Goal: Transaction & Acquisition: Purchase product/service

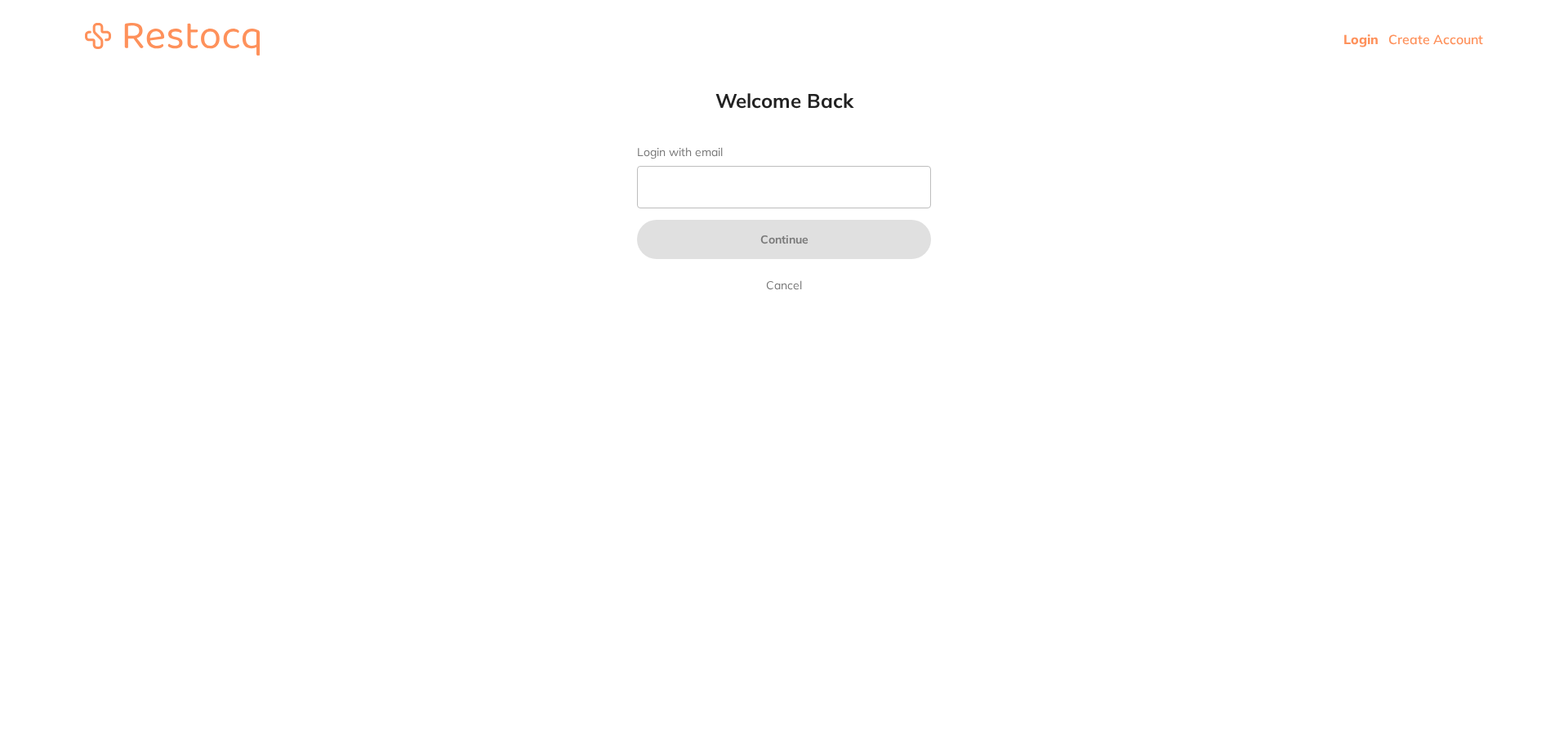
type input "[EMAIL_ADDRESS][DOMAIN_NAME]"
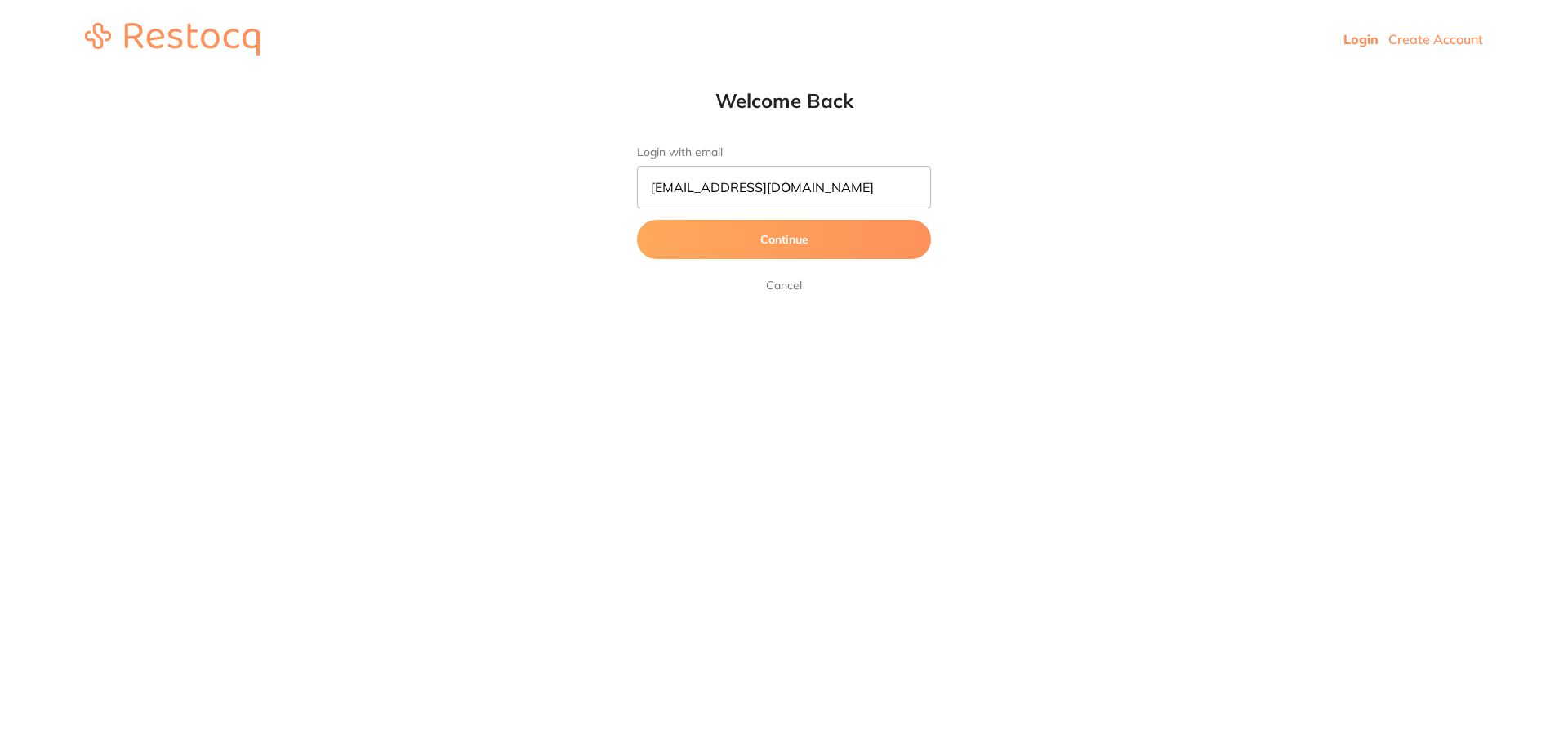
click at [803, 247] on button "Continue" at bounding box center [784, 239] width 294 height 39
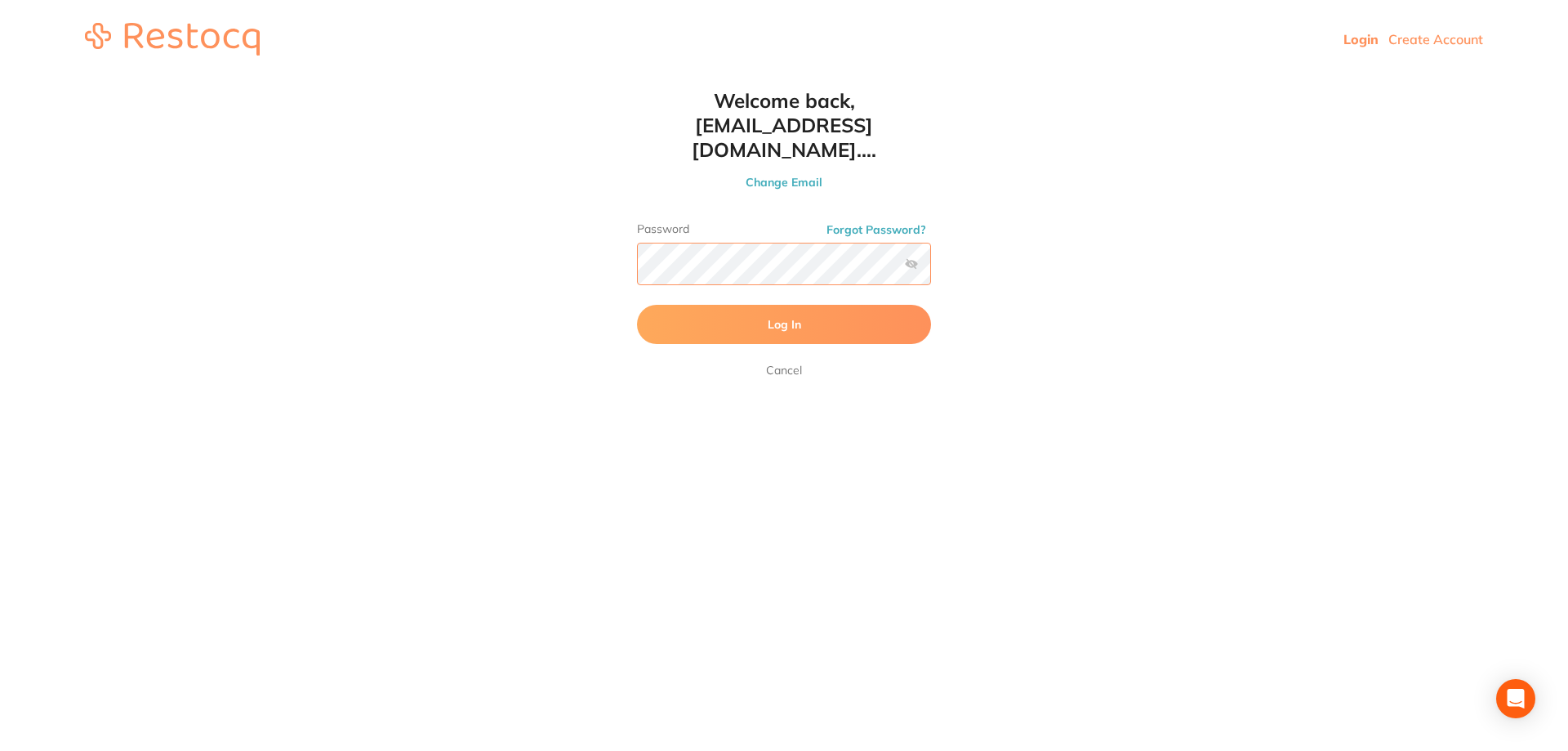
click at [637, 304] on button "Log In" at bounding box center [784, 324] width 294 height 39
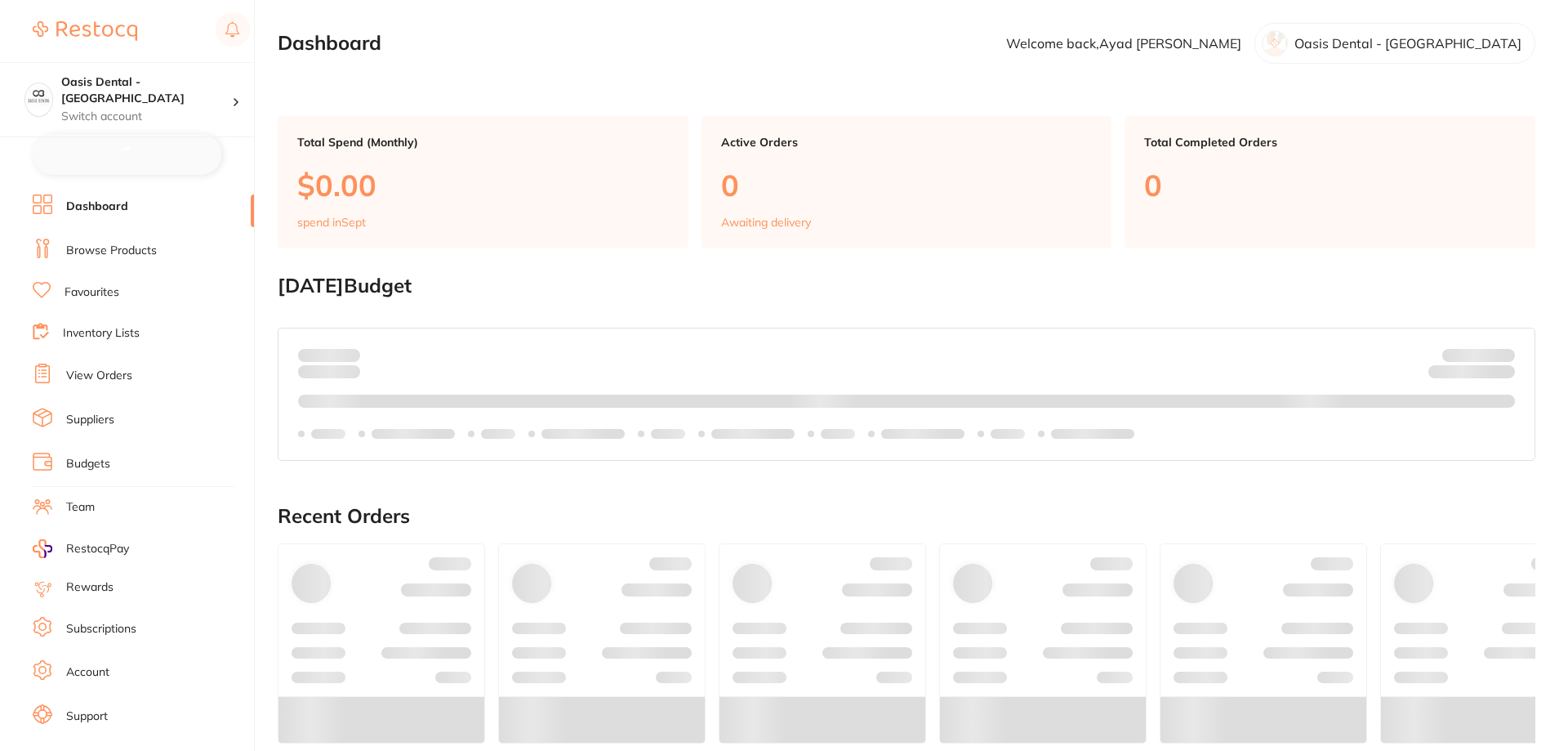
checkbox input "false"
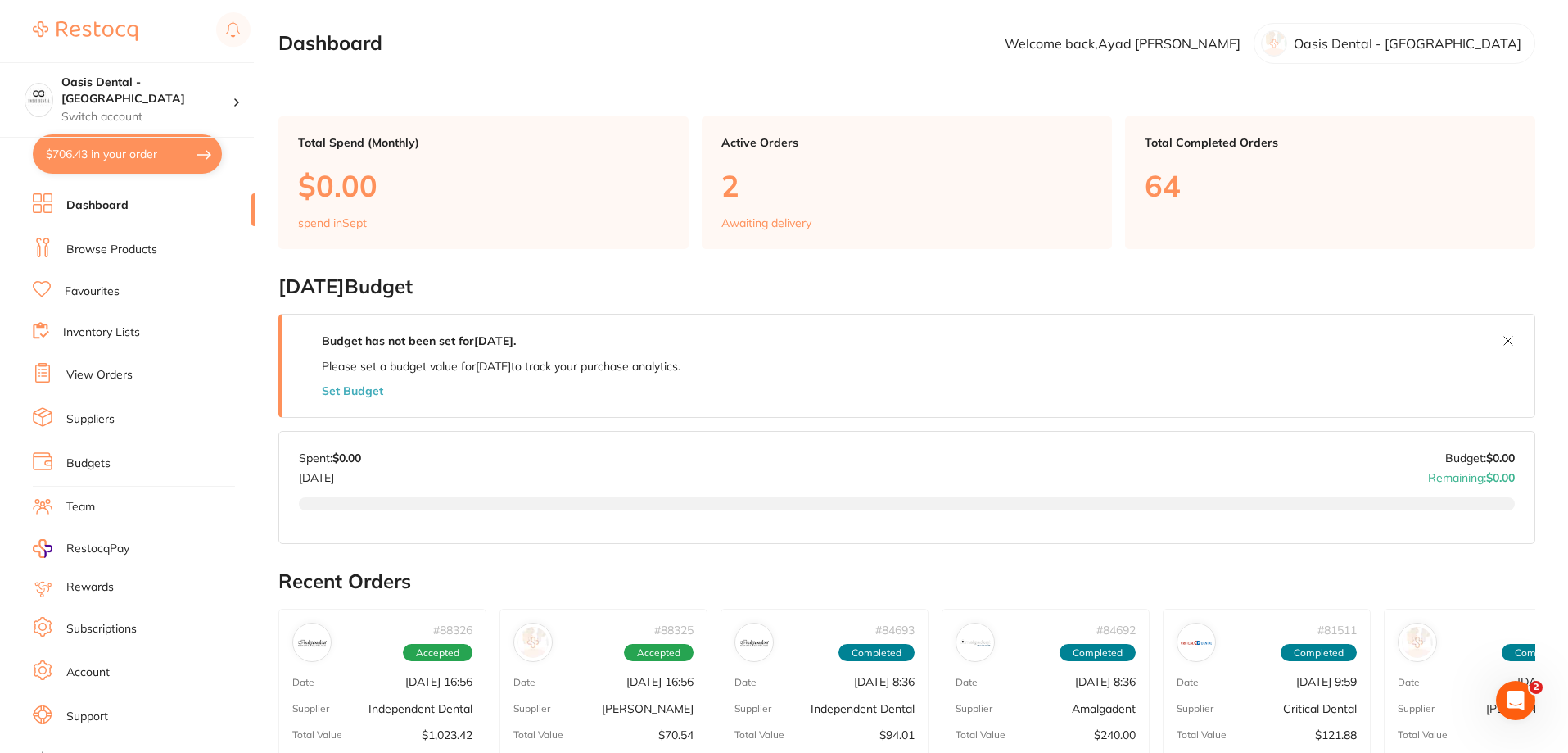
click at [116, 242] on link "Browse Products" at bounding box center [111, 250] width 91 height 16
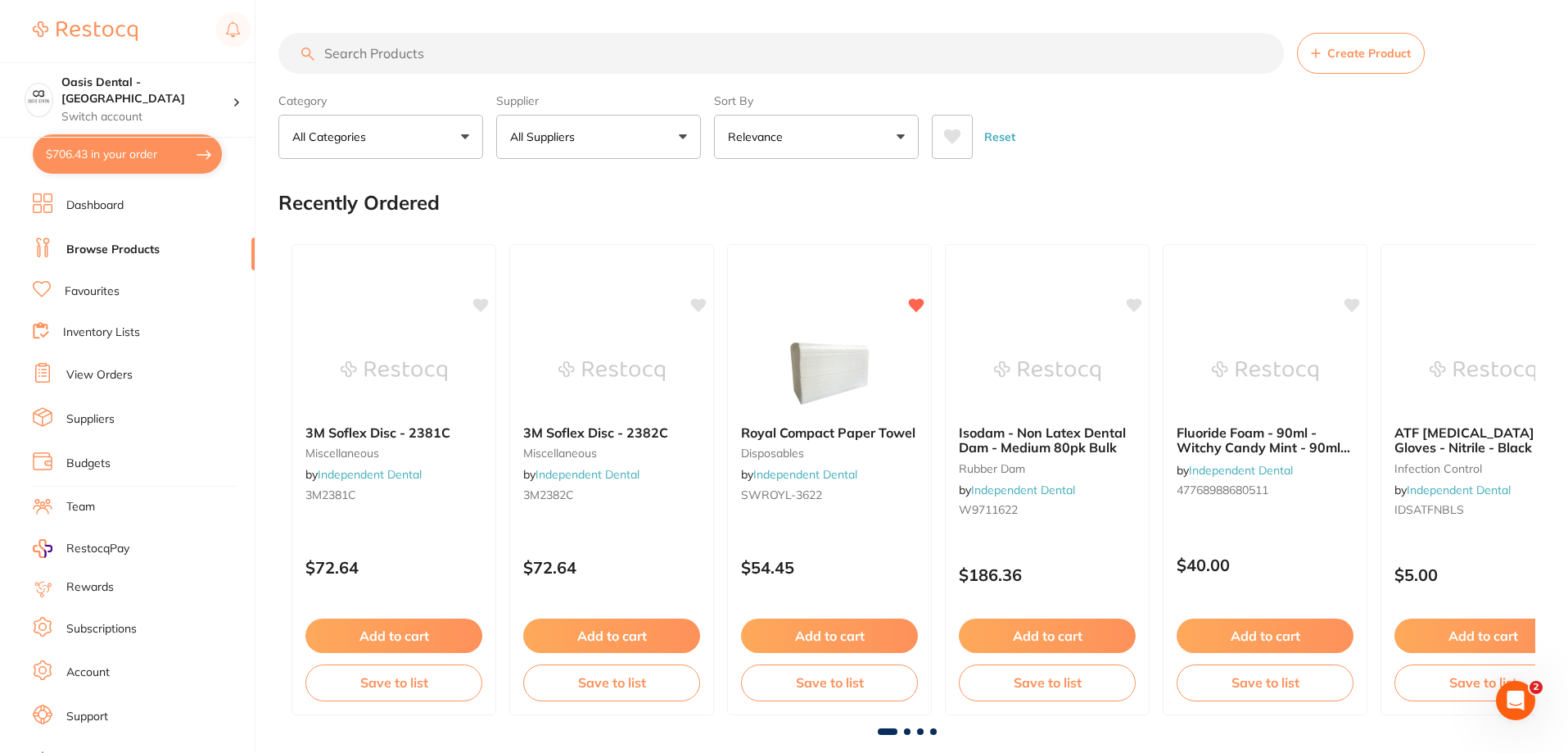
click at [450, 59] on input "search" at bounding box center [782, 54] width 1006 height 41
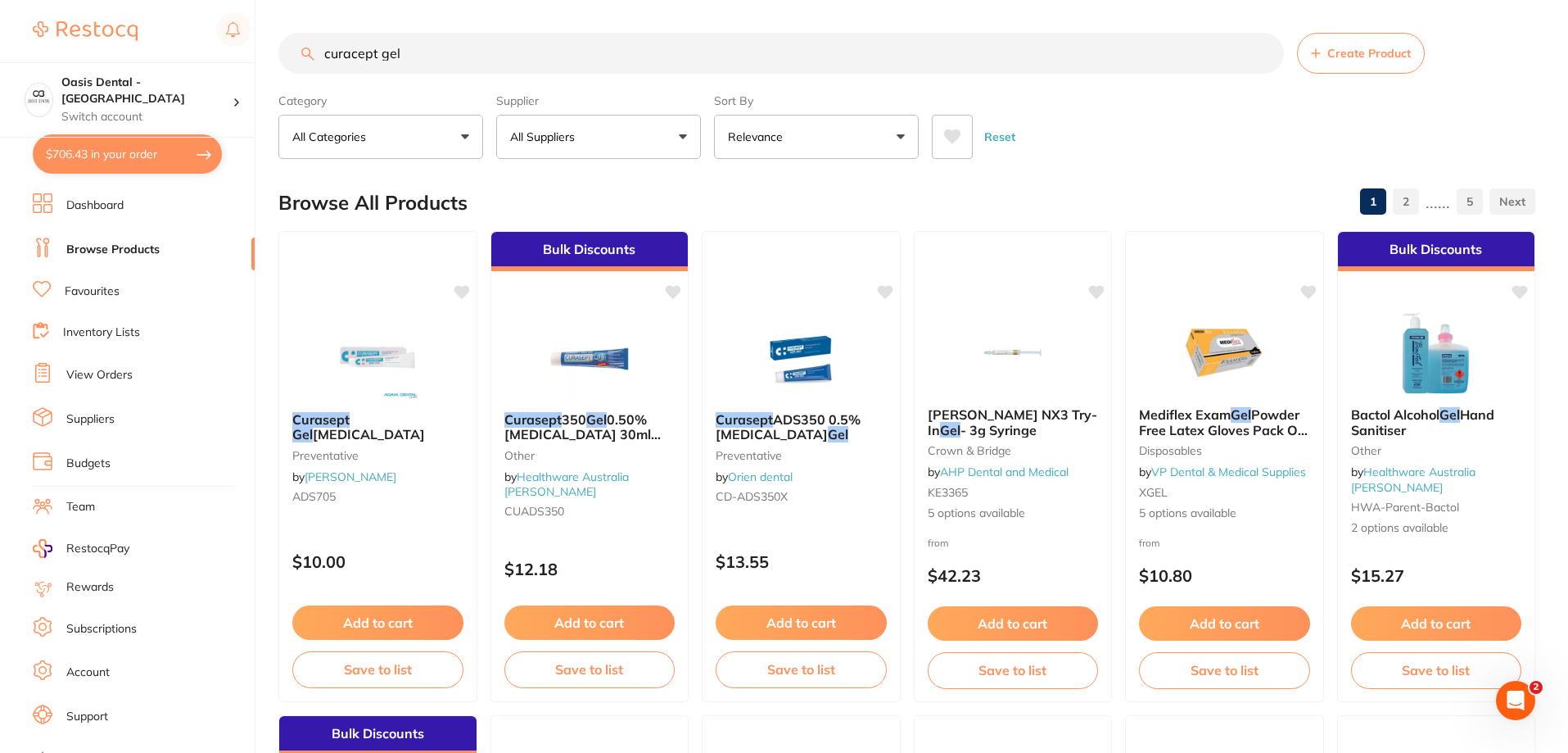
drag, startPoint x: 610, startPoint y: 426, endPoint x: 683, endPoint y: 462, distance: 81.4
click at [556, 468] on div "Curasept 350 Gel 0.50% [MEDICAL_DATA] 30ml Tube other by Healthware Australia […" at bounding box center [589, 468] width 197 height 139
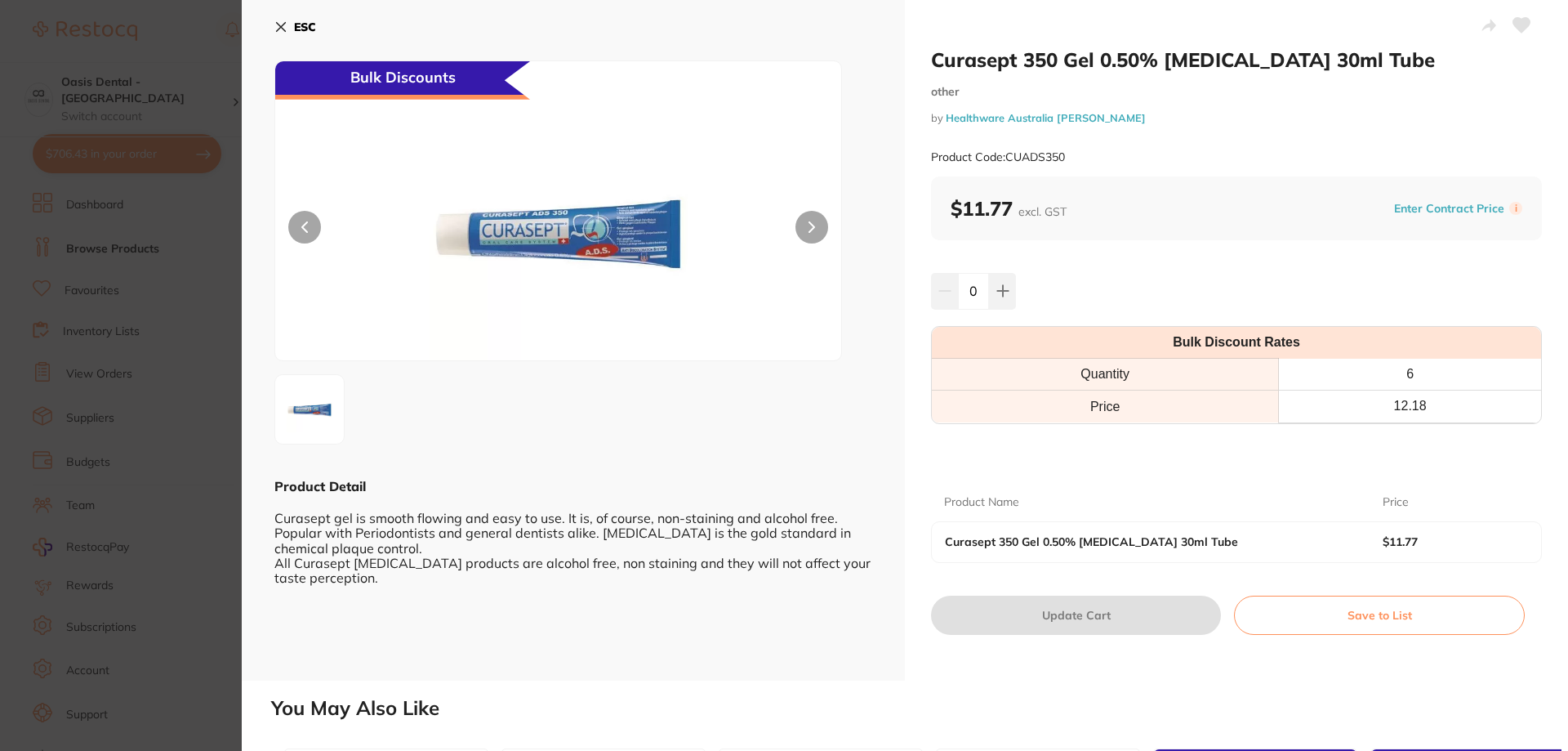
click at [182, 473] on section "Curasept 350 Gel 0.50% [MEDICAL_DATA] 30ml Tube other by Healthware Australia […" at bounding box center [784, 375] width 1568 height 751
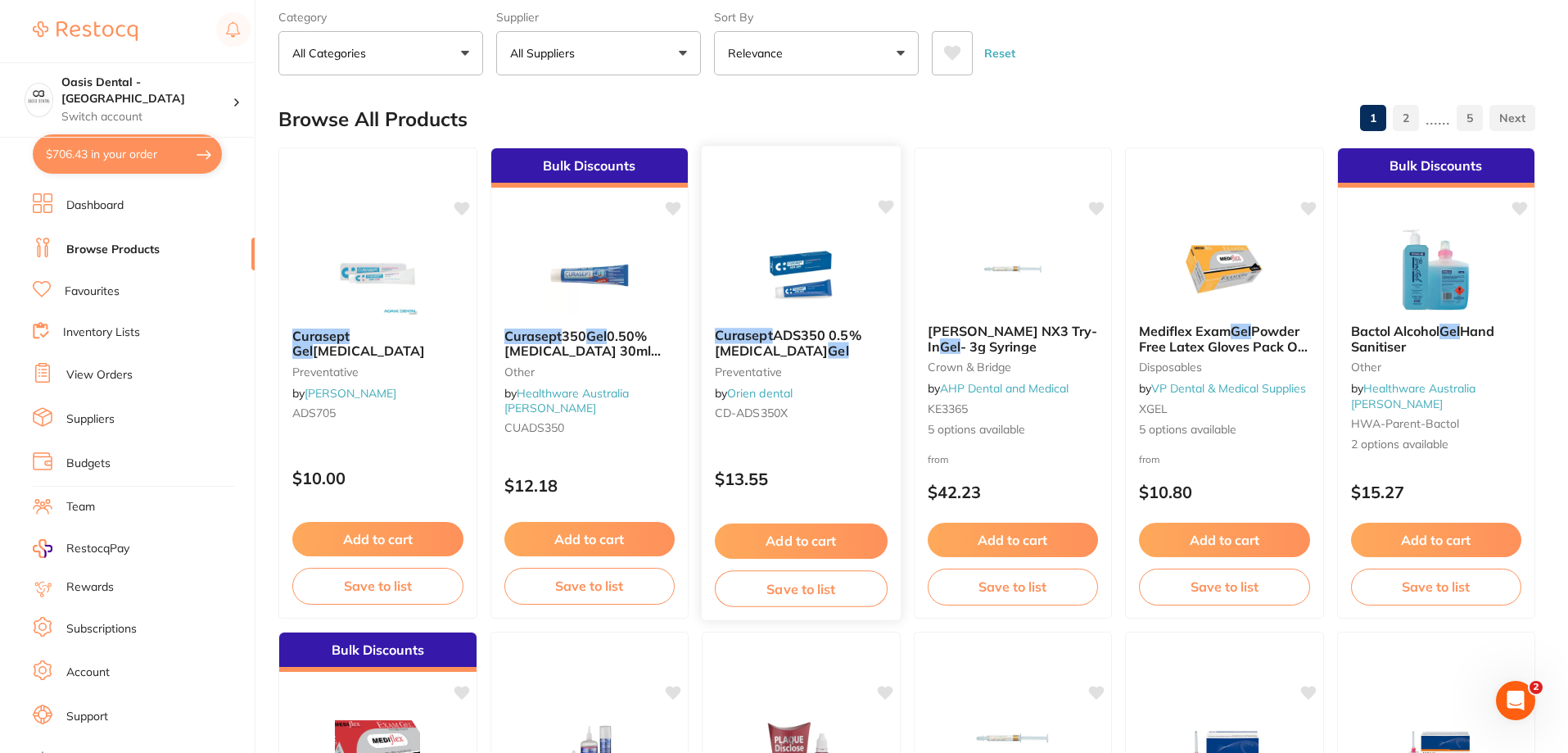
scroll to position [82, 0]
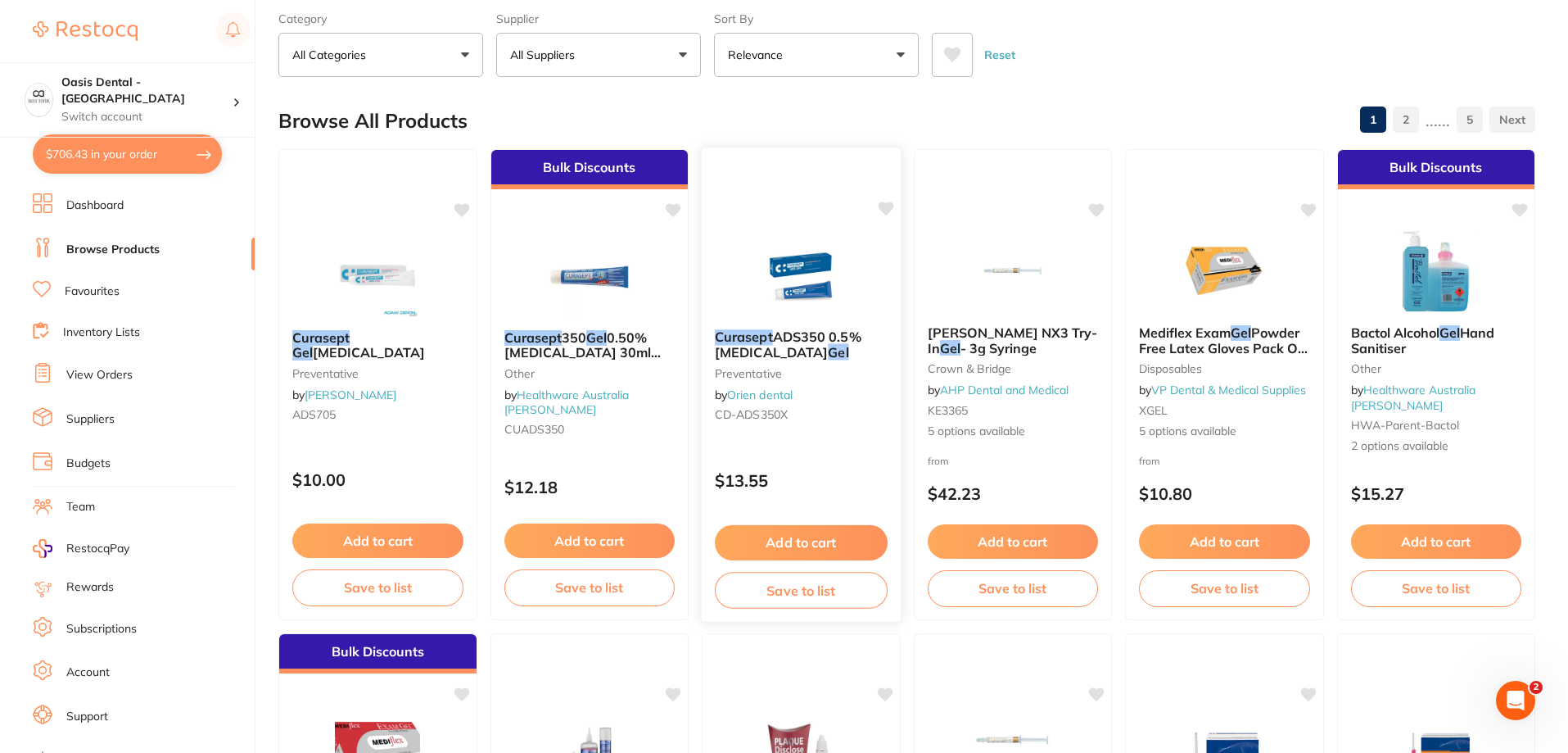
click at [759, 324] on div "Curasept ADS350 0.5% [MEDICAL_DATA] Gel preventative by Orien dental CD-ADS350X" at bounding box center [800, 379] width 199 height 125
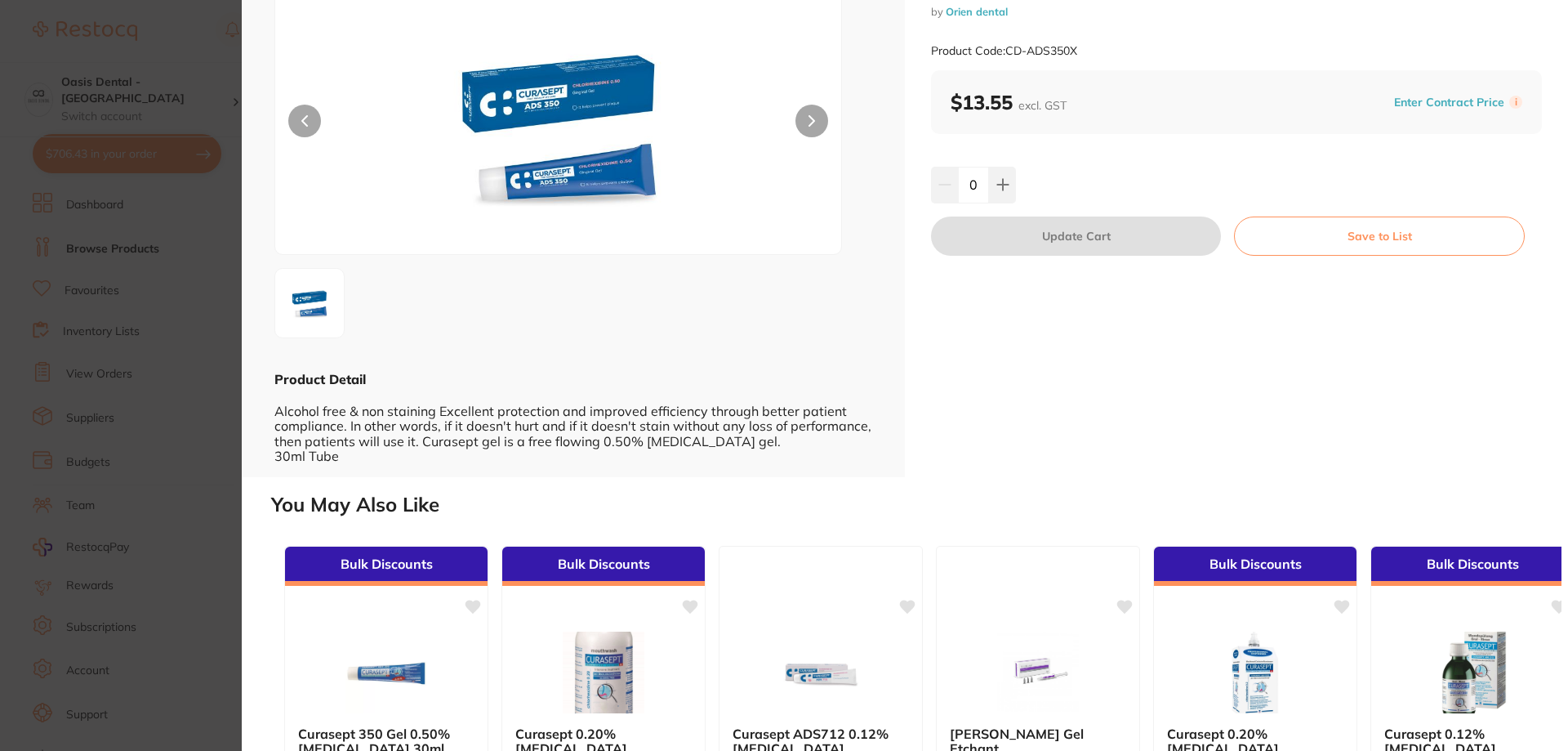
scroll to position [81, 0]
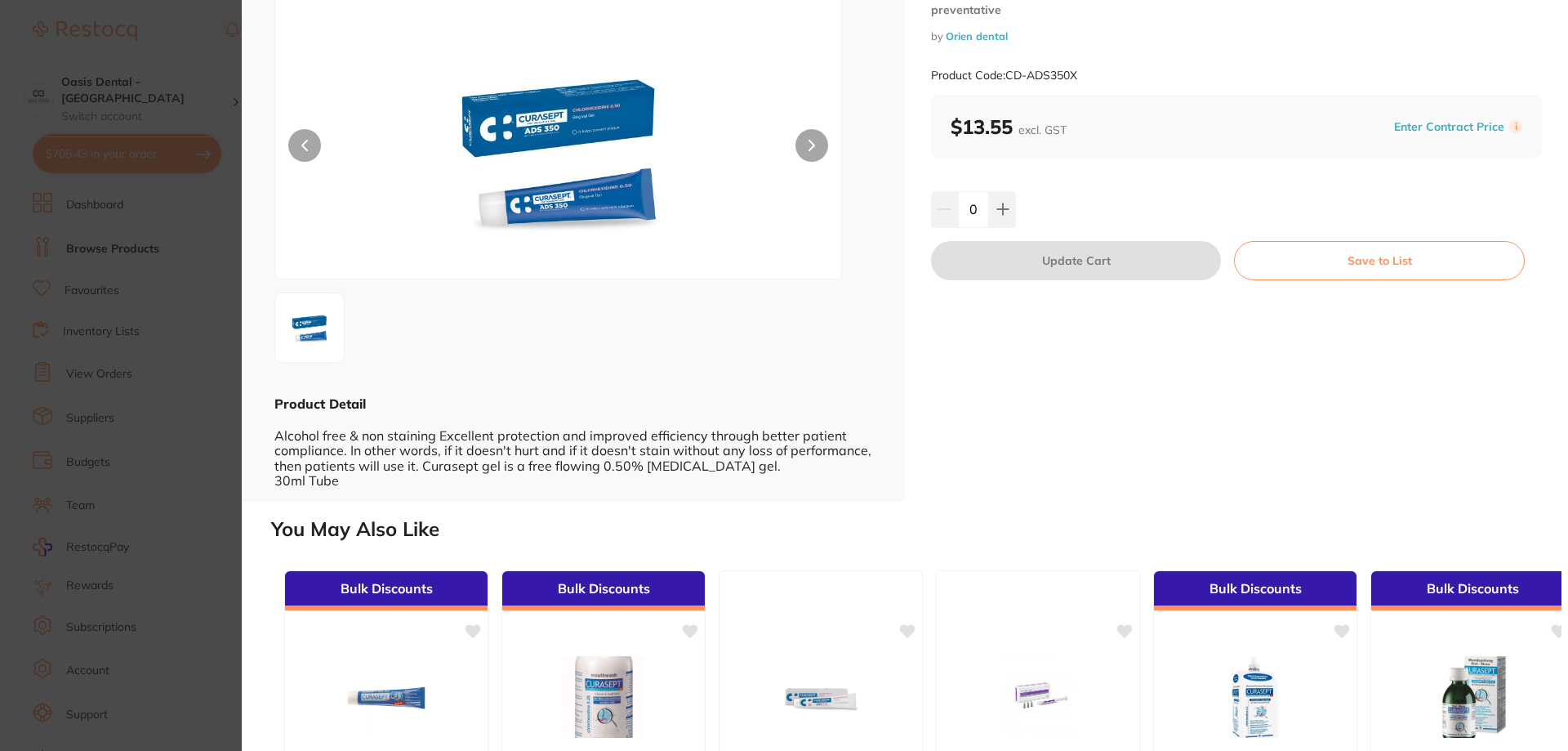
click at [577, 193] on img at bounding box center [558, 150] width 340 height 258
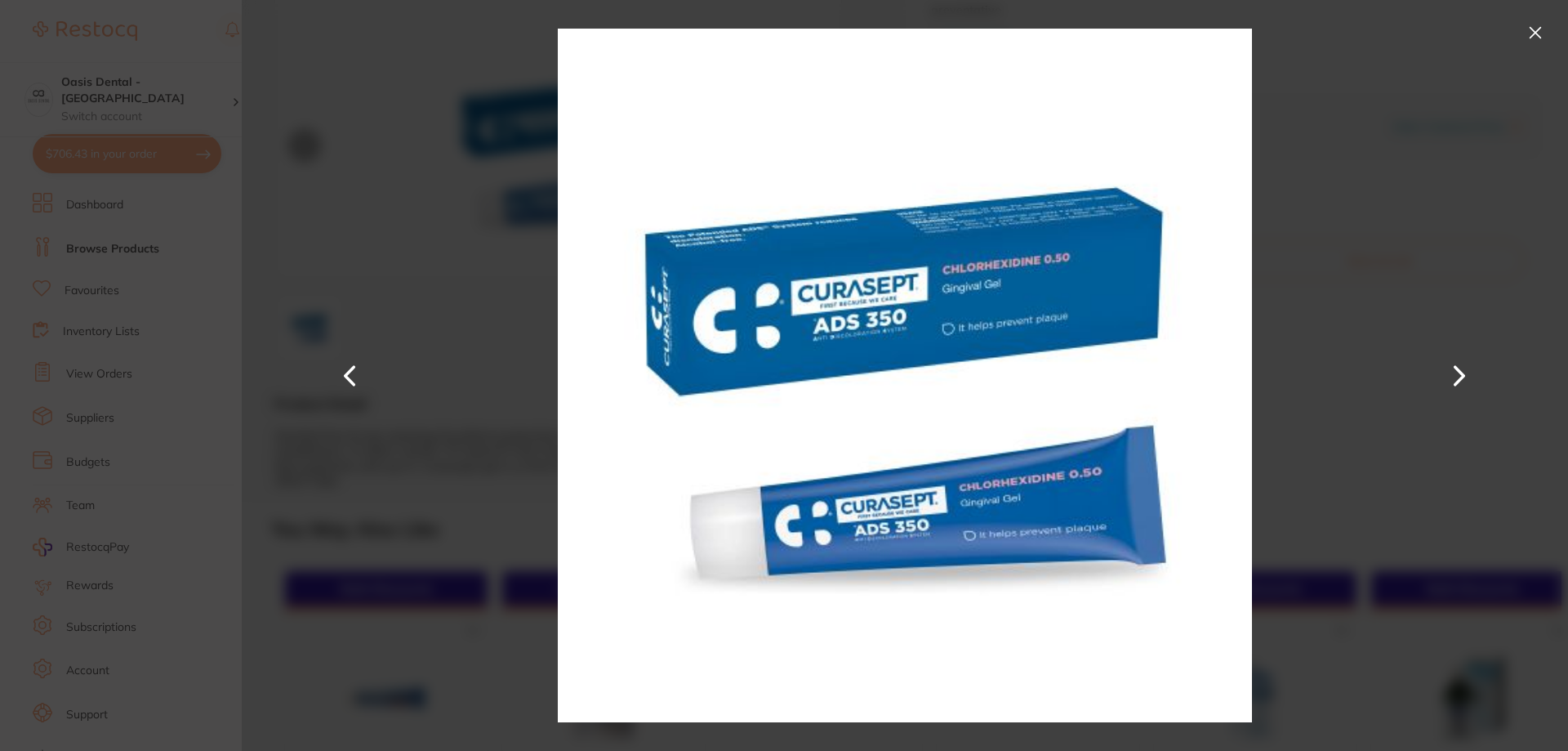
scroll to position [0, 0]
click at [530, 239] on div at bounding box center [904, 375] width 1326 height 751
click at [199, 248] on section "Curasept ADS350 0.5% [MEDICAL_DATA] Gel preventative by Orien dental Product Co…" at bounding box center [784, 375] width 1568 height 751
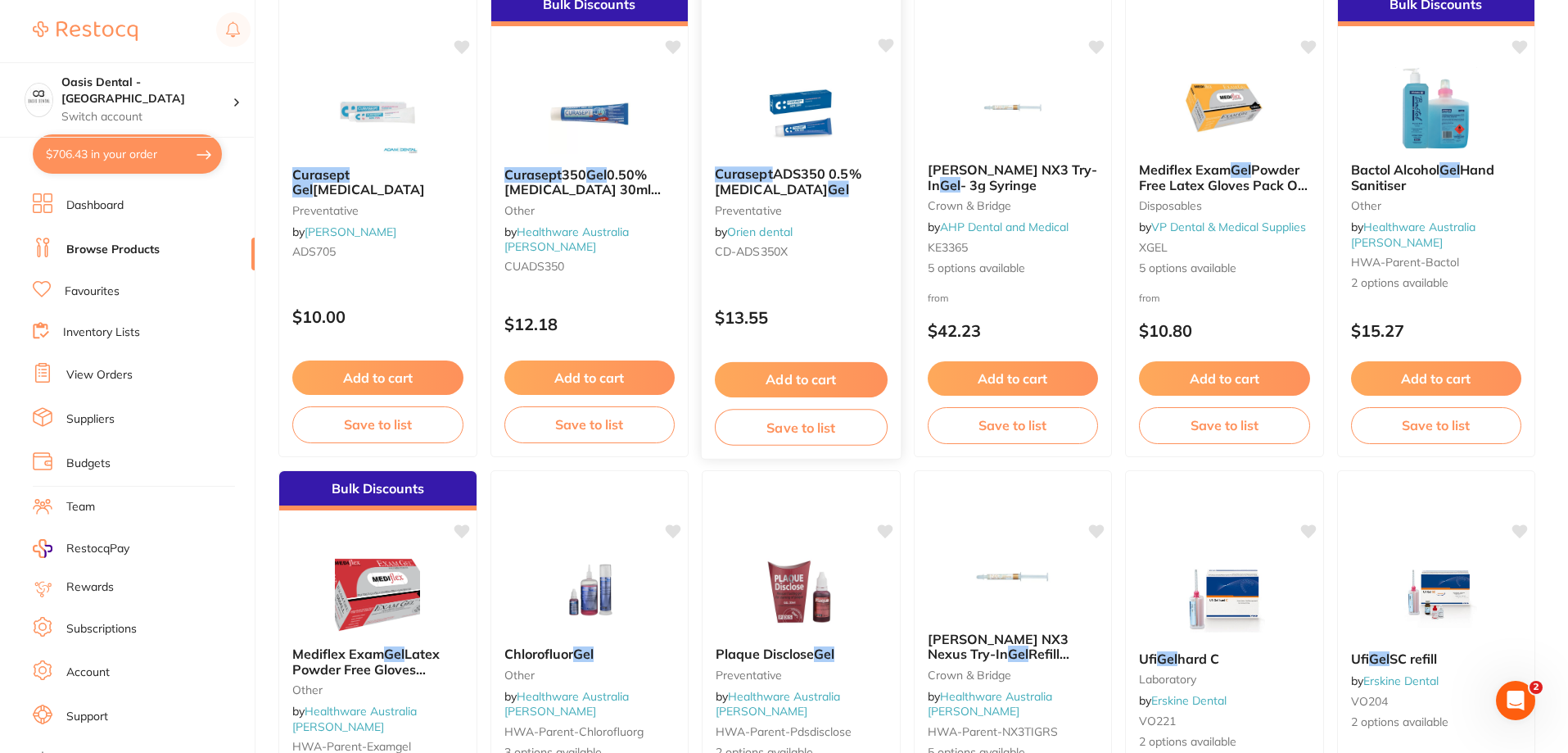
scroll to position [246, 0]
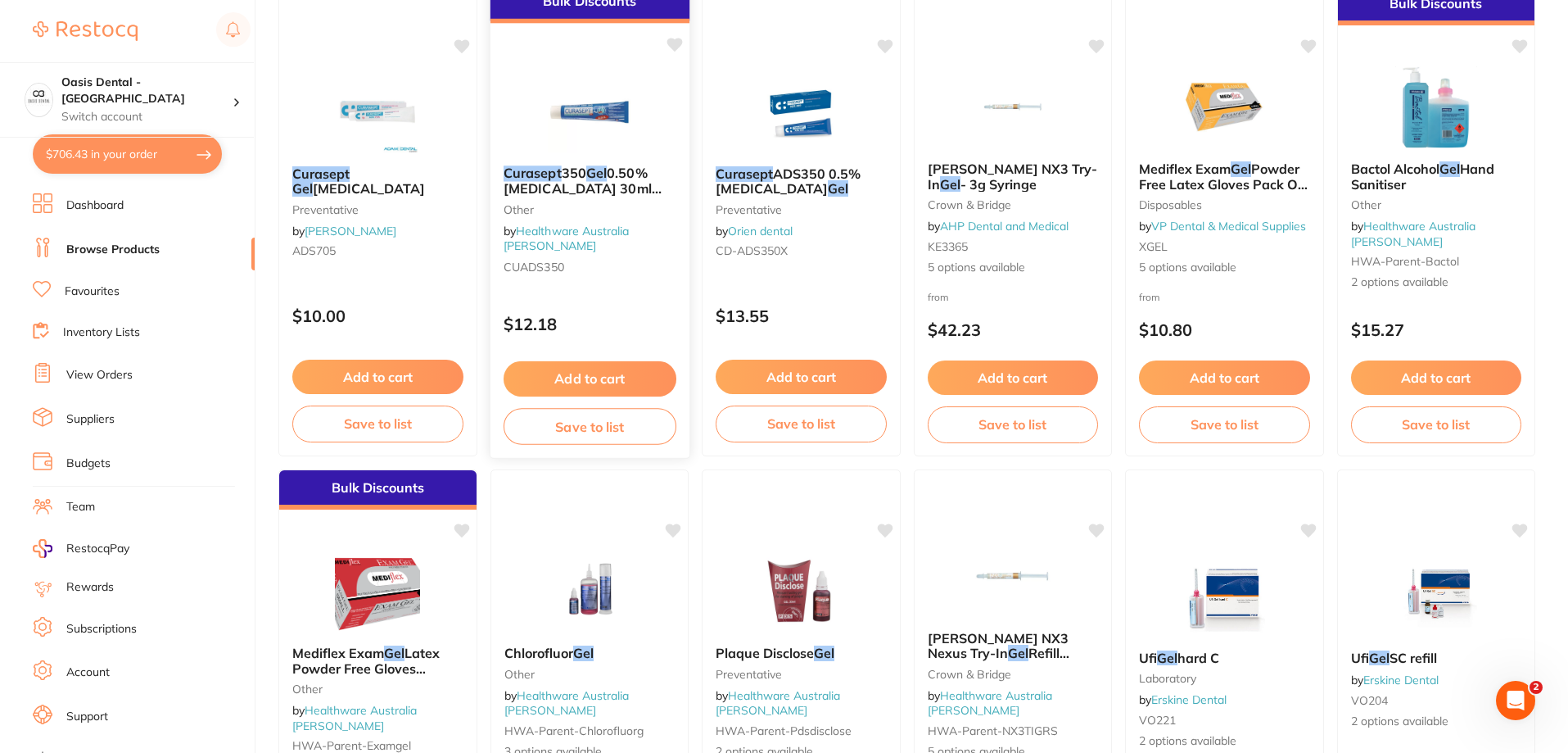
click at [585, 178] on span "350" at bounding box center [573, 173] width 25 height 16
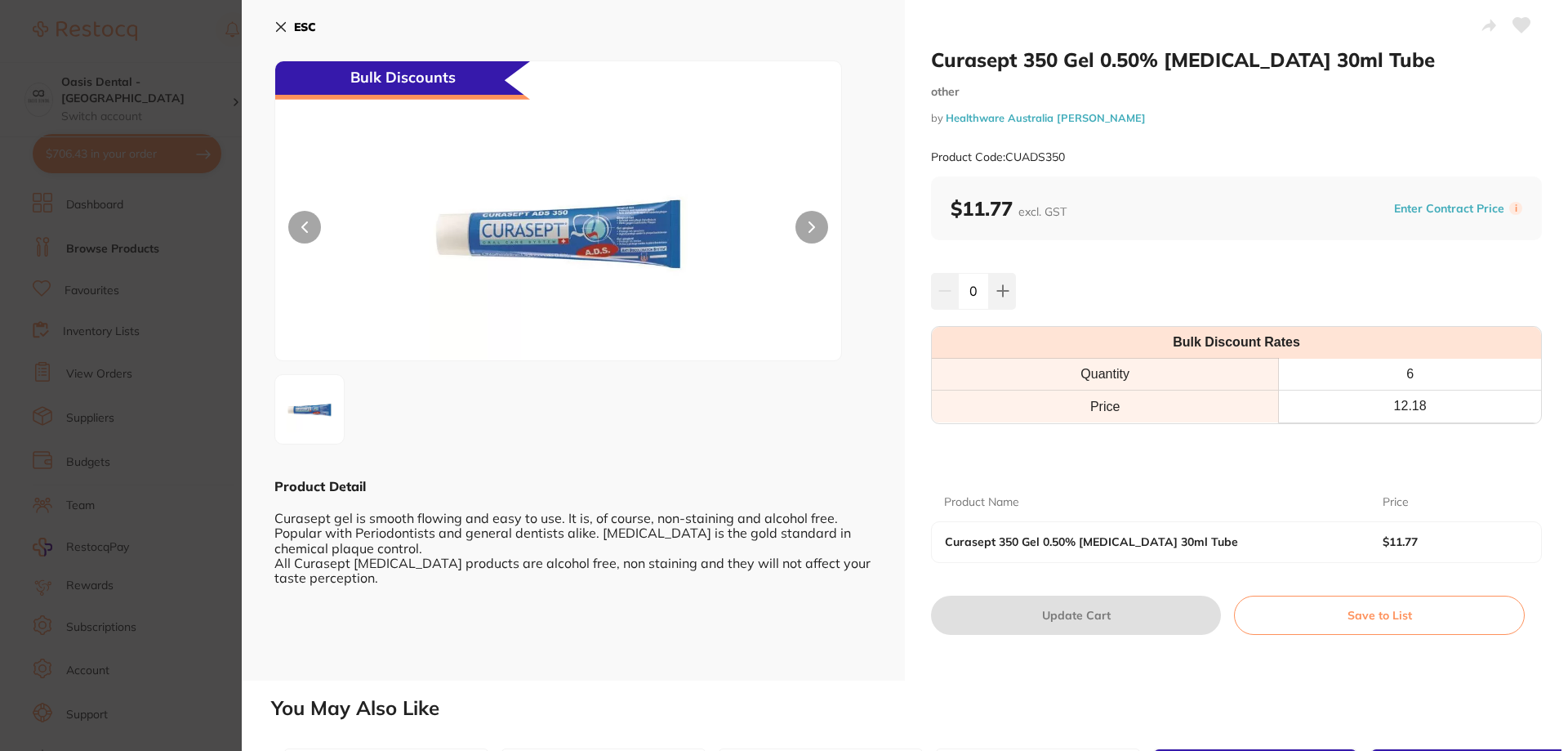
click at [223, 353] on section "Curasept 350 Gel 0.50% [MEDICAL_DATA] 30ml Tube other by Healthware Australia […" at bounding box center [784, 375] width 1568 height 751
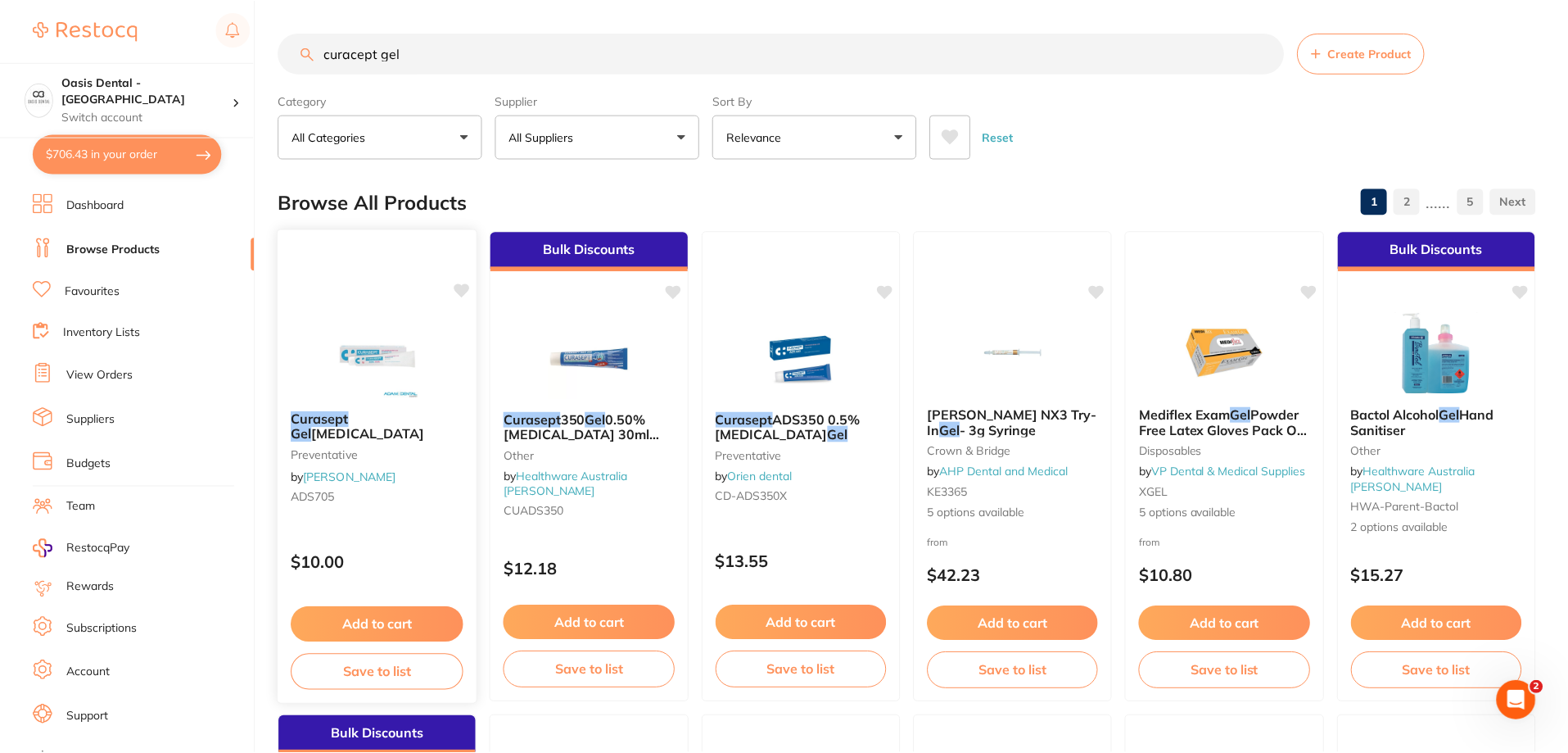
scroll to position [246, 0]
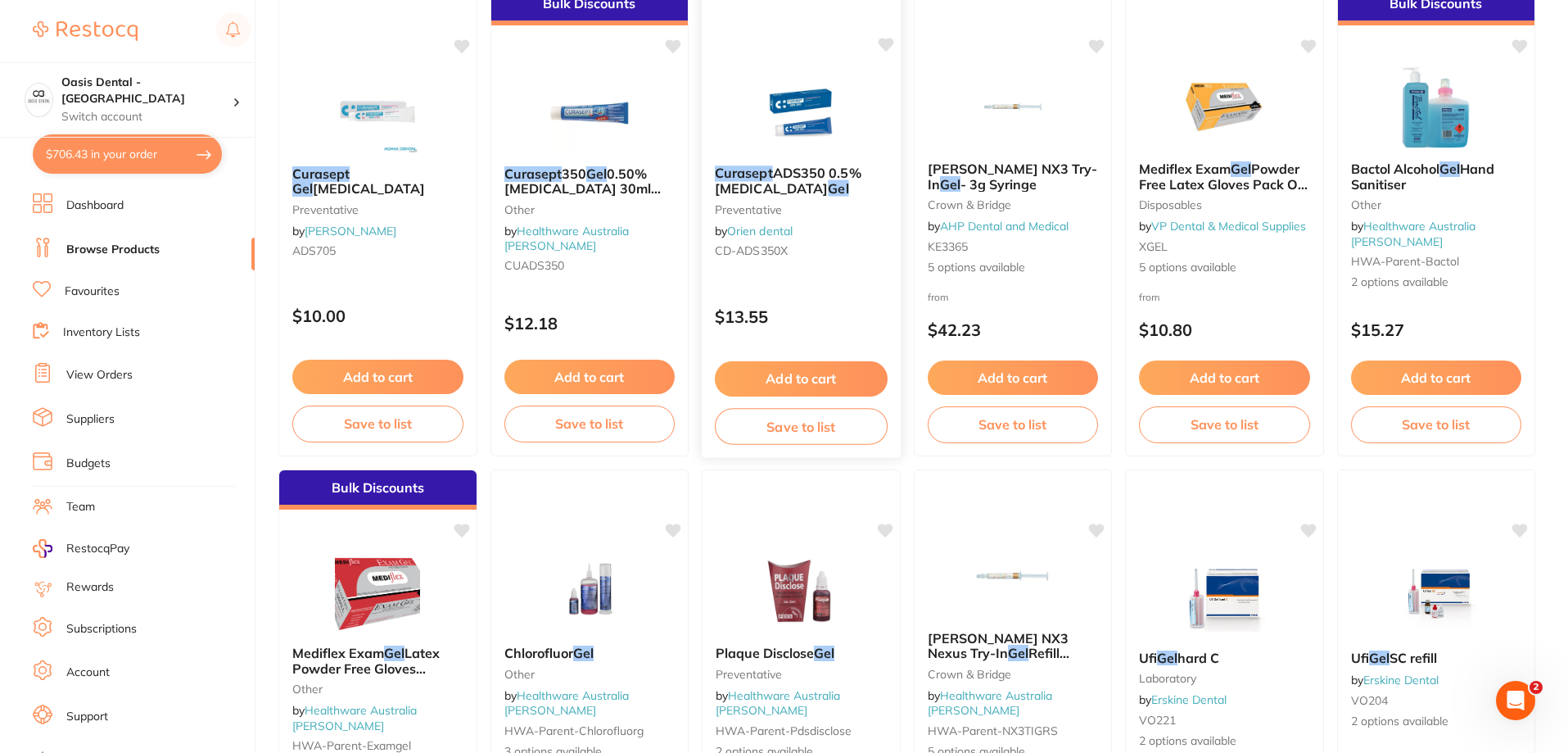
click at [851, 179] on span "ADS350 0.5% [MEDICAL_DATA]" at bounding box center [788, 181] width 147 height 32
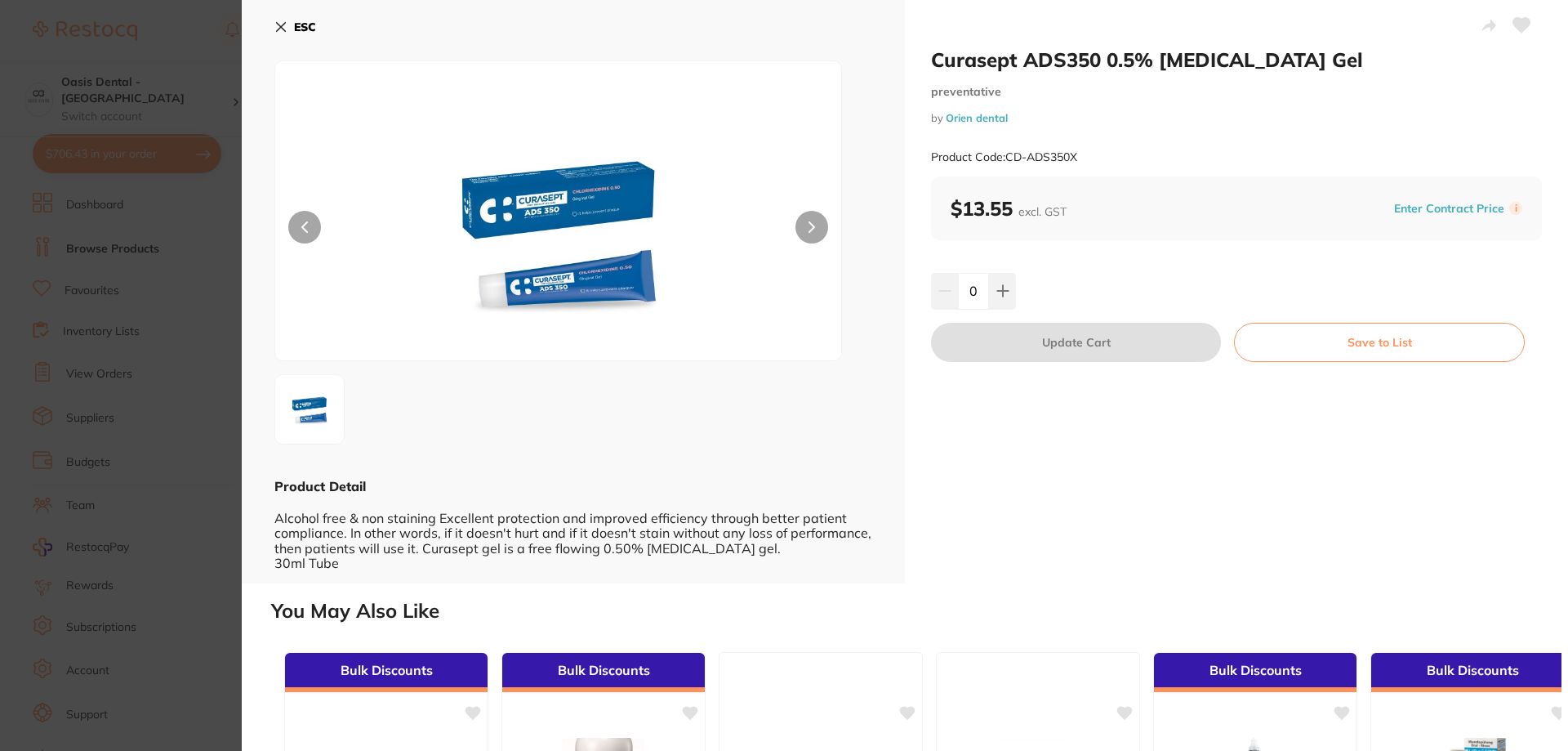
click at [168, 336] on section "Curasept ADS350 0.5% [MEDICAL_DATA] Gel preventative by Orien dental Product Co…" at bounding box center [784, 375] width 1568 height 751
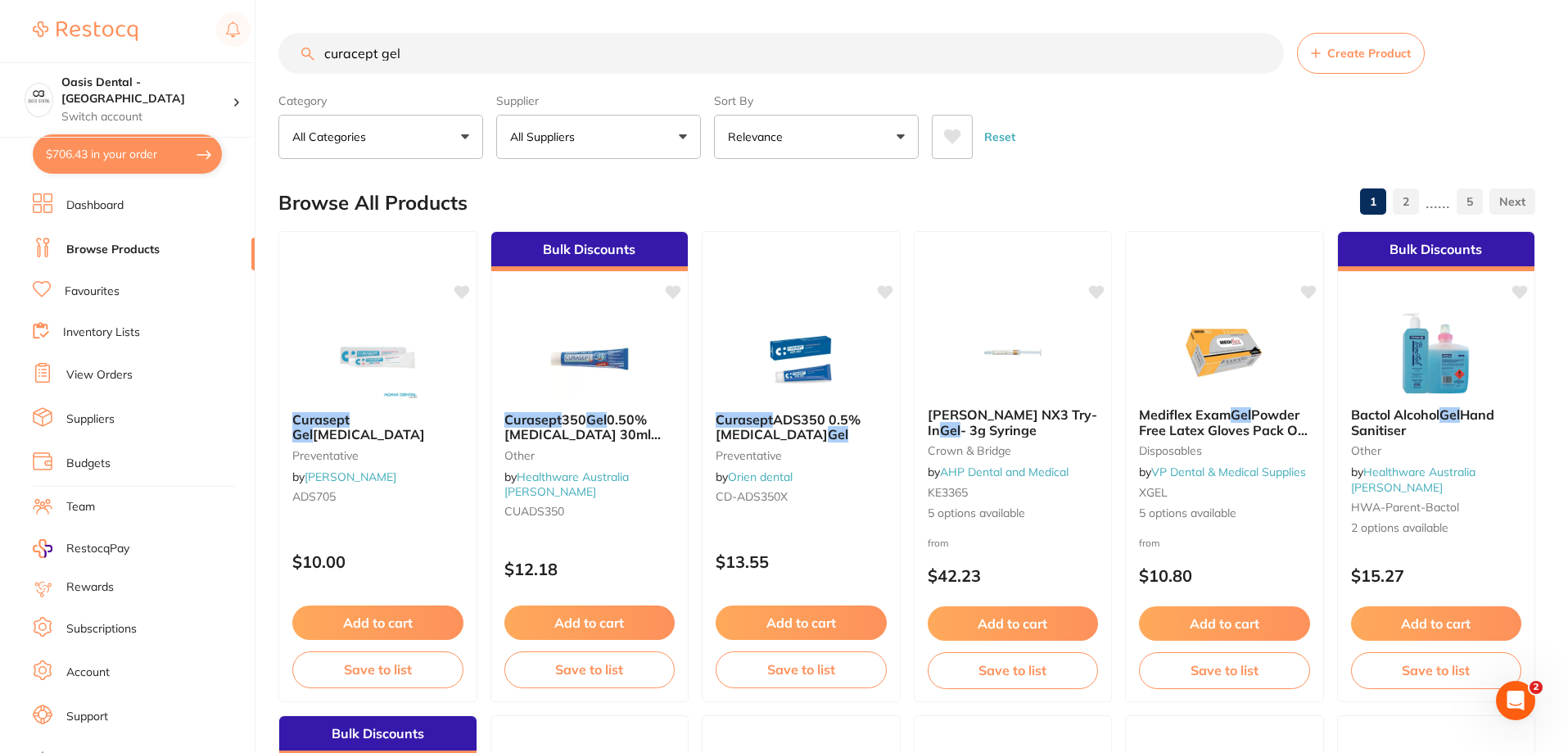
click at [630, 124] on button "All Suppliers" at bounding box center [599, 137] width 204 height 45
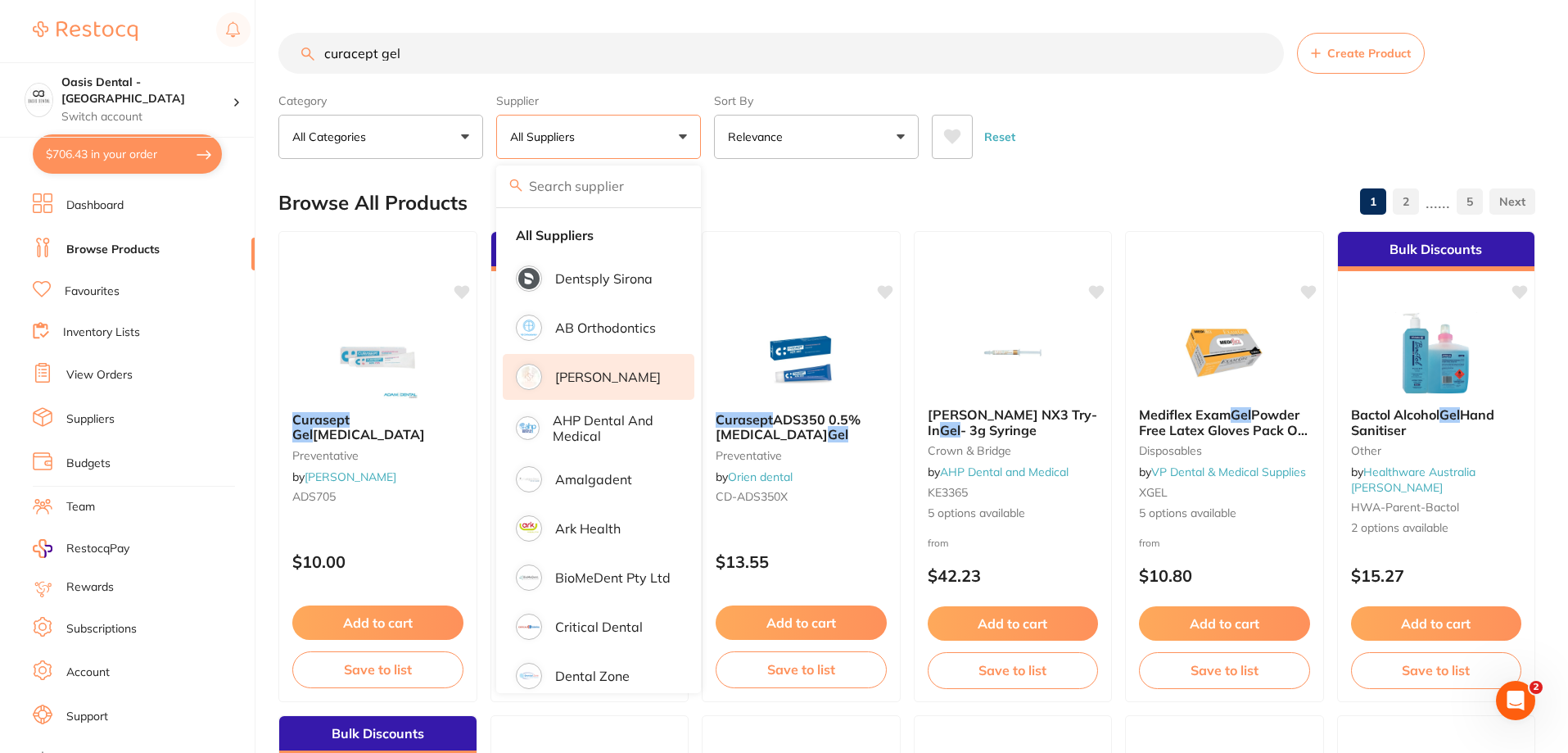
click at [568, 375] on p "[PERSON_NAME]" at bounding box center [608, 377] width 106 height 15
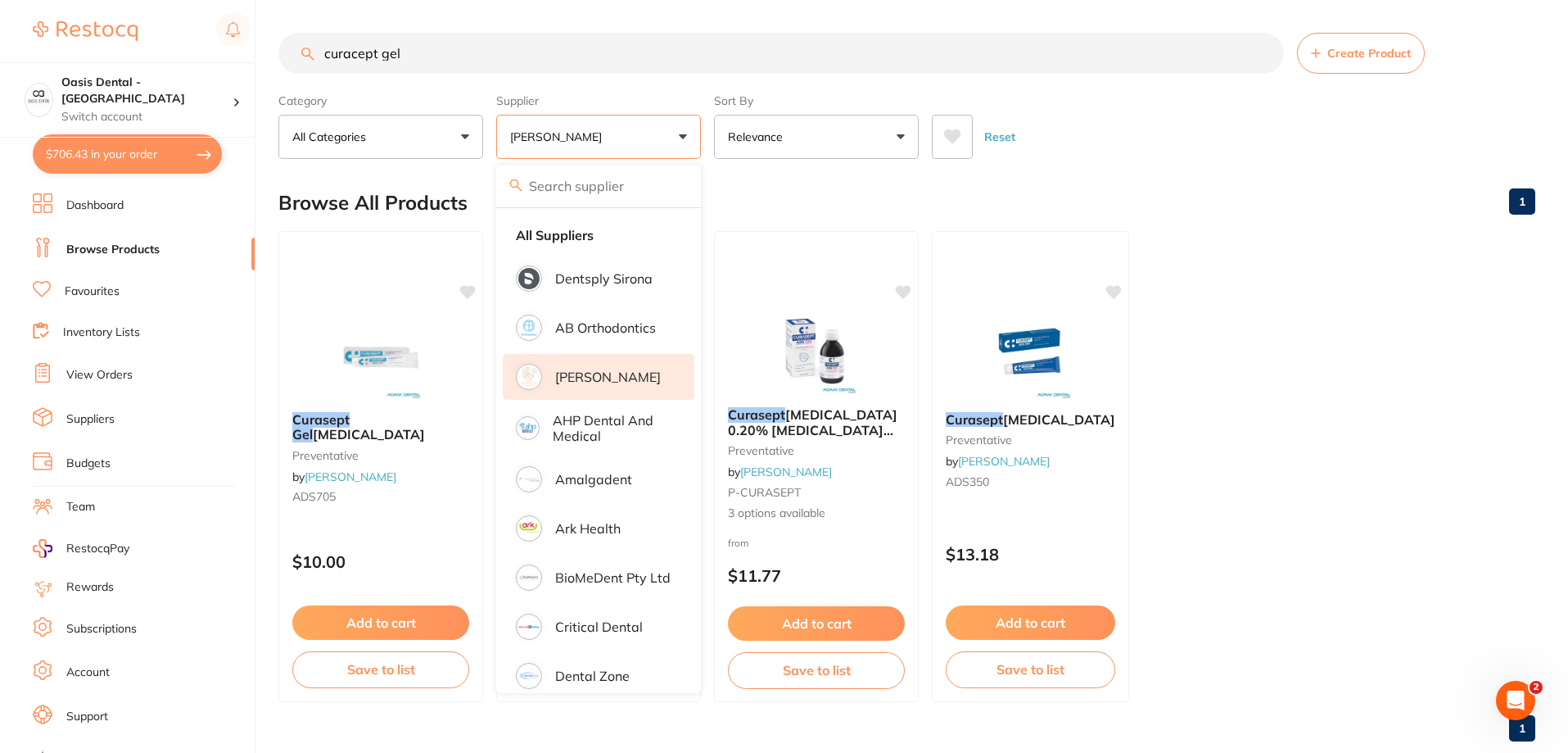
click at [1324, 273] on ul "Curasept Gel [MEDICAL_DATA] preventative by [PERSON_NAME] ADS705 $10.00 Add to …" at bounding box center [907, 466] width 1256 height 471
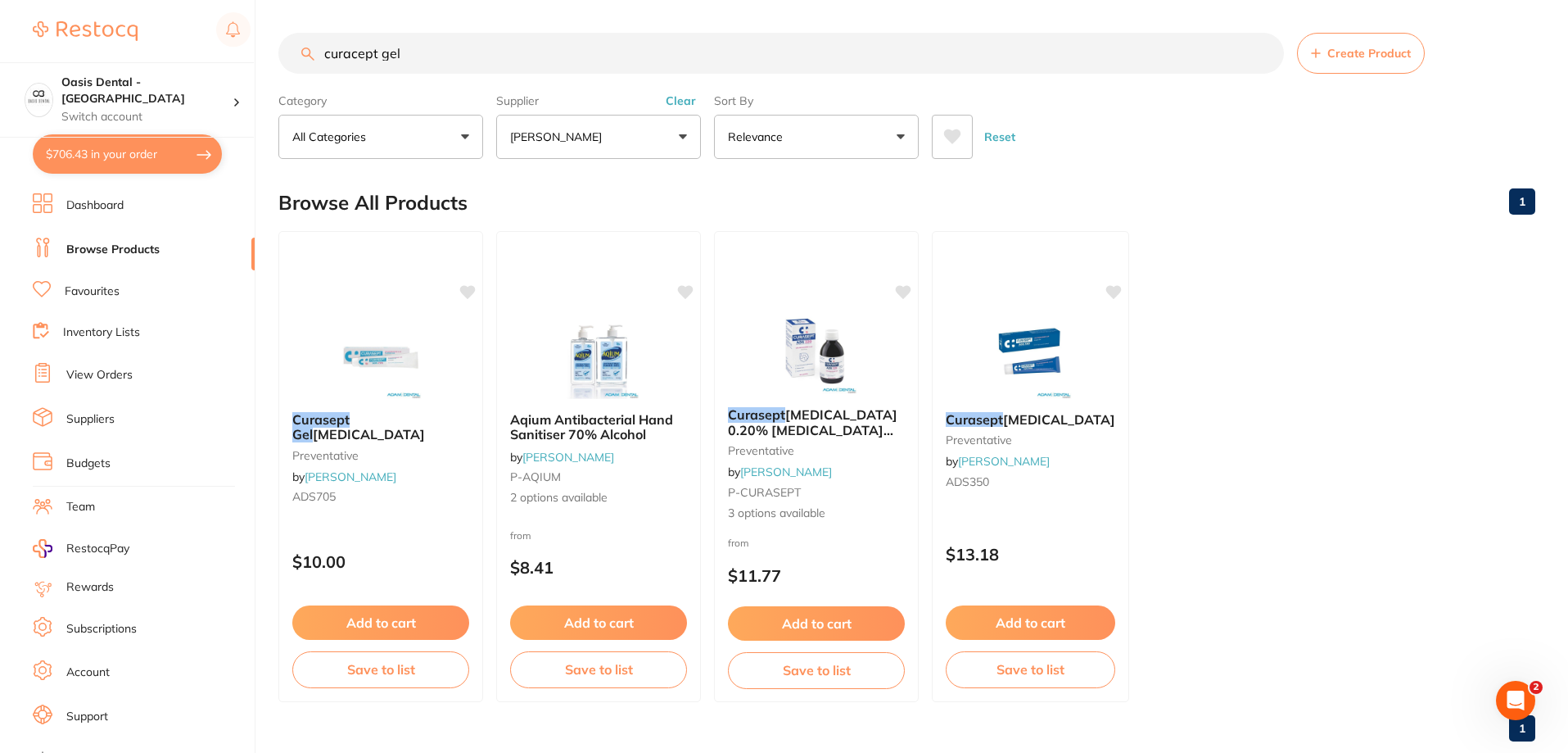
click at [1041, 433] on small "preventative" at bounding box center [1030, 440] width 170 height 13
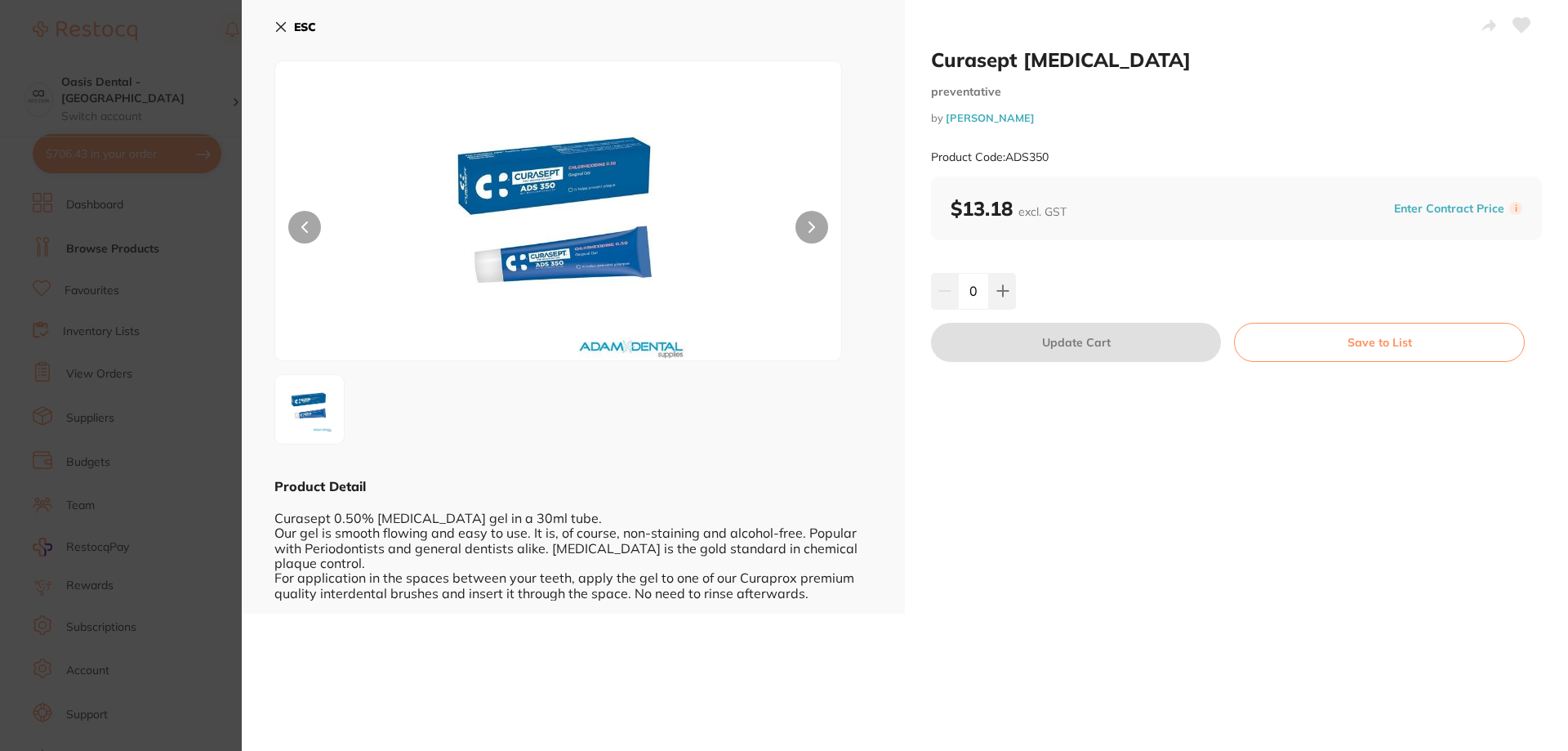
click at [283, 25] on icon at bounding box center [281, 27] width 9 height 9
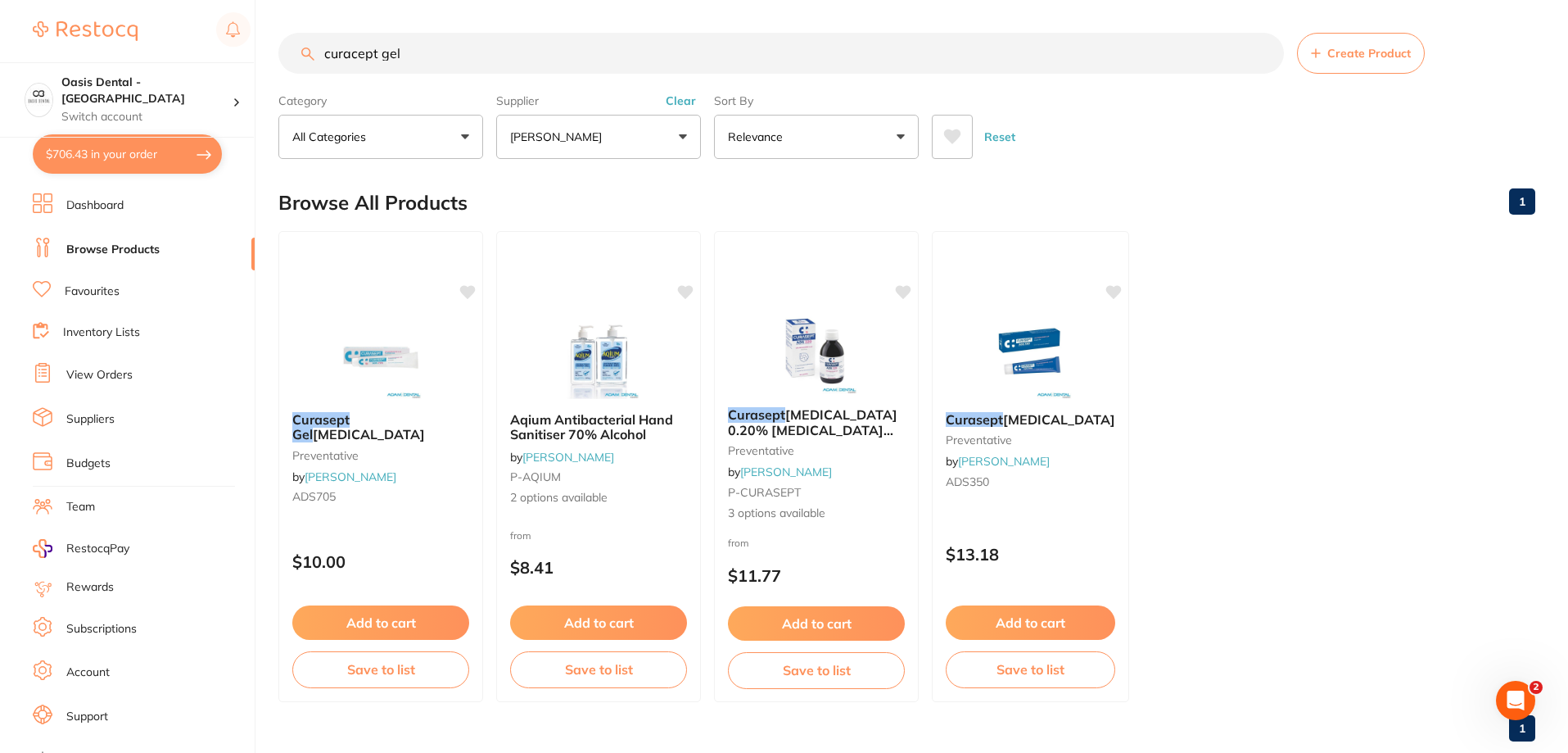
drag, startPoint x: 470, startPoint y: 59, endPoint x: 255, endPoint y: 18, distance: 218.9
click at [317, 45] on input "curacept gel" at bounding box center [782, 54] width 1006 height 41
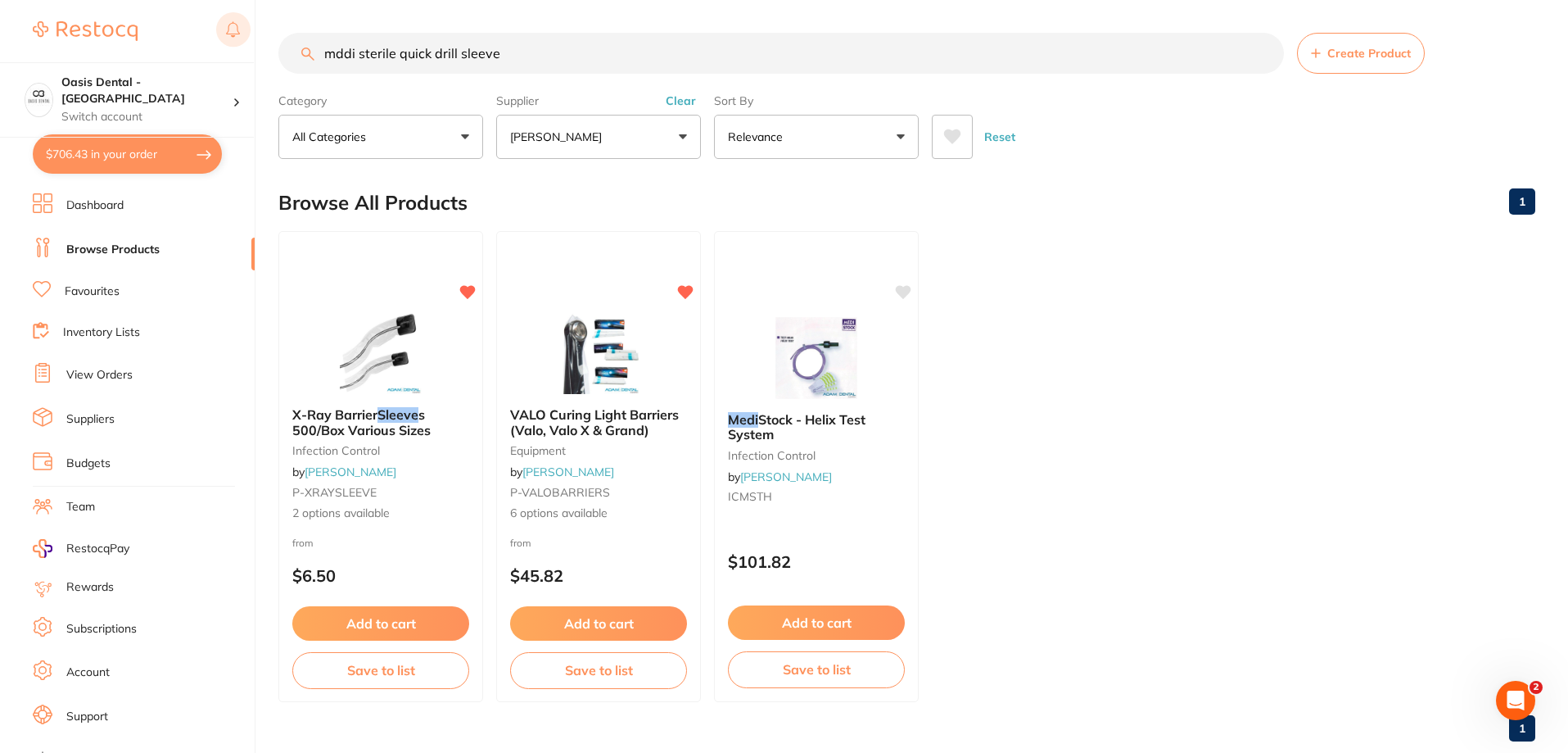
drag, startPoint x: 509, startPoint y: 50, endPoint x: 217, endPoint y: 41, distance: 292.1
click at [217, 41] on div "$706.43 Oasis Dental - West End Switch account Oasis Dental - [GEOGRAPHIC_DATA]…" at bounding box center [784, 376] width 1568 height 753
drag, startPoint x: 517, startPoint y: 57, endPoint x: 331, endPoint y: 38, distance: 187.0
click at [331, 38] on input "mddi sterile quick drill sleeve" at bounding box center [782, 54] width 1006 height 41
type input "m"
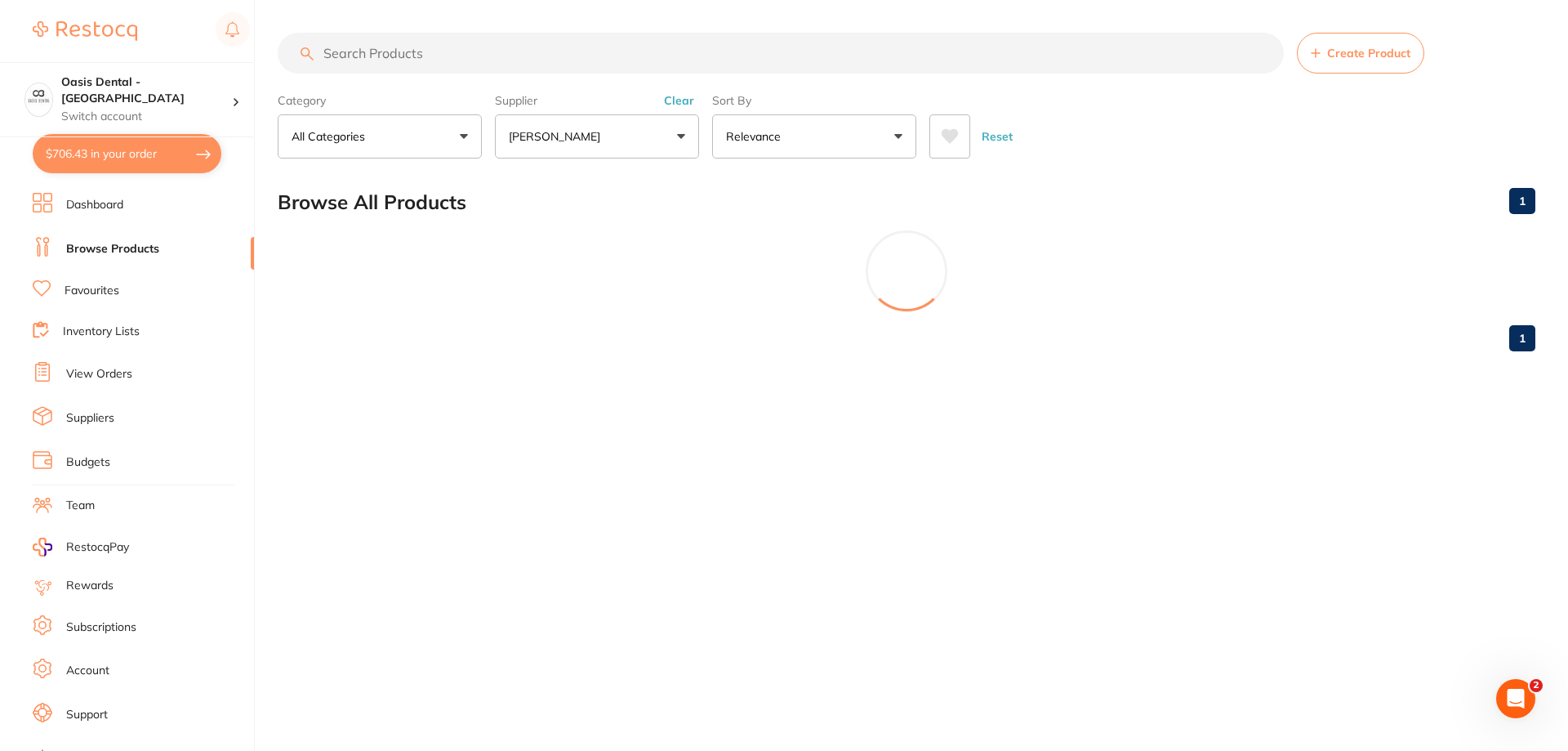
paste input "MediDent Sterile Adhesive Film"
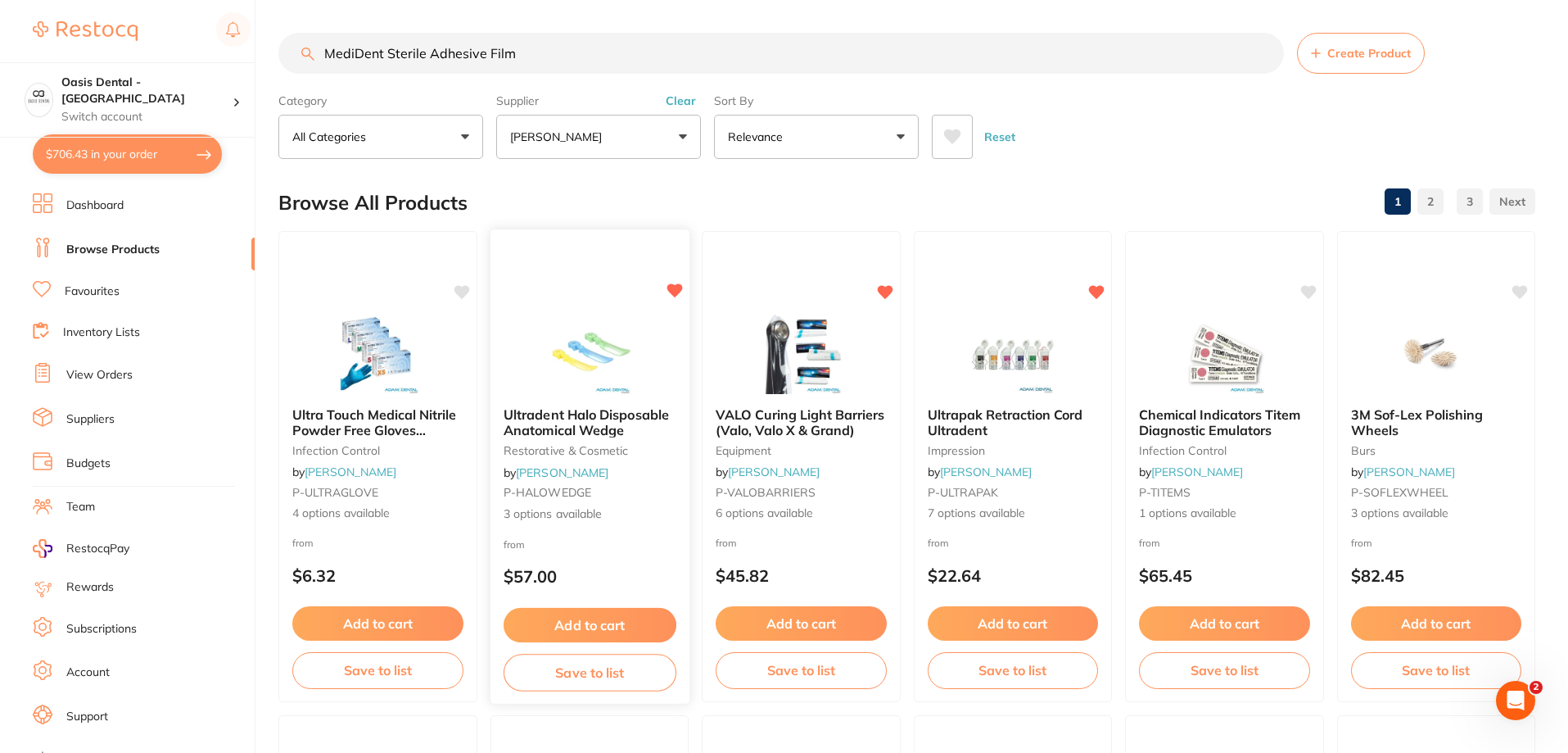
type input "MediDent Sterile Adhesive Film"
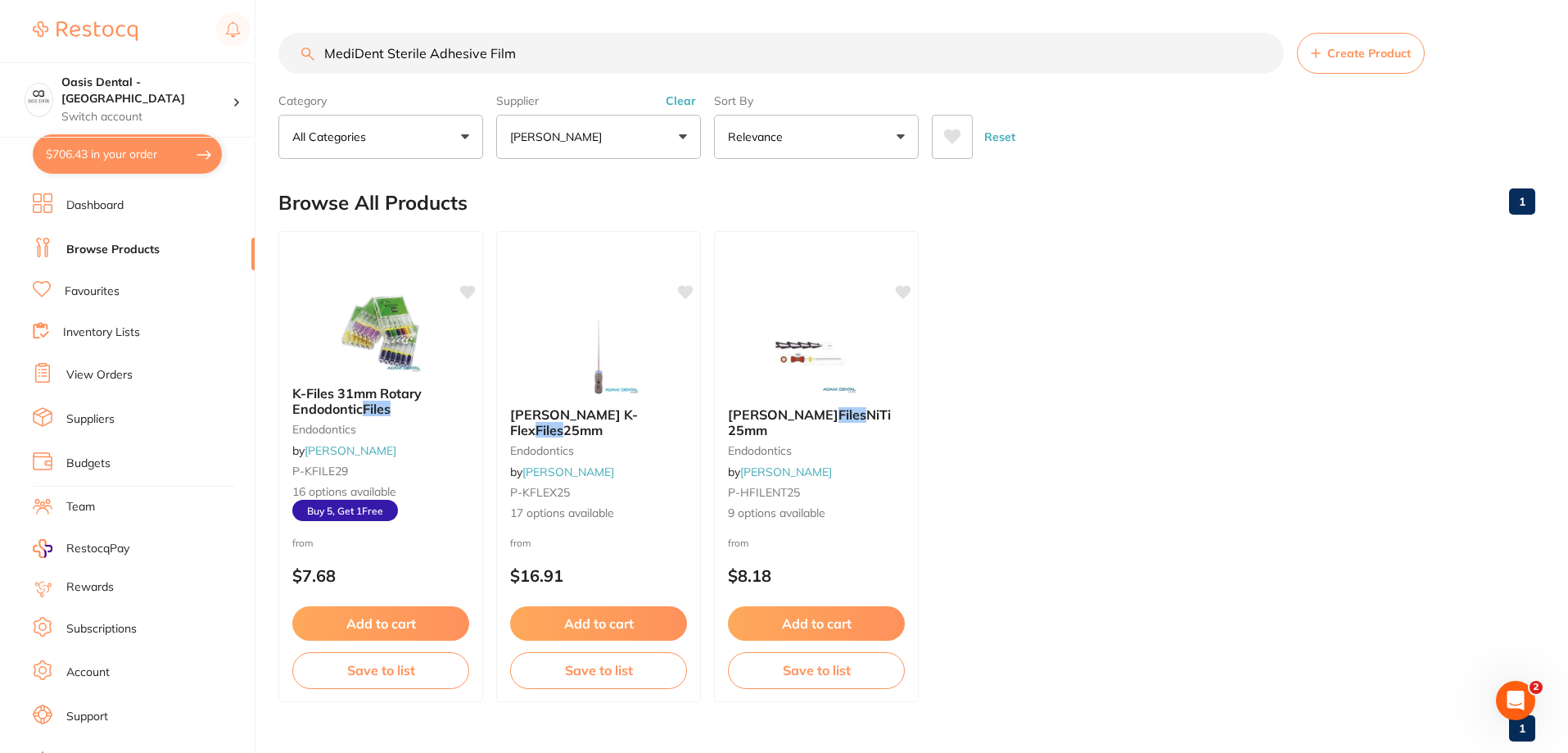
click at [674, 127] on button "[PERSON_NAME]" at bounding box center [599, 137] width 204 height 45
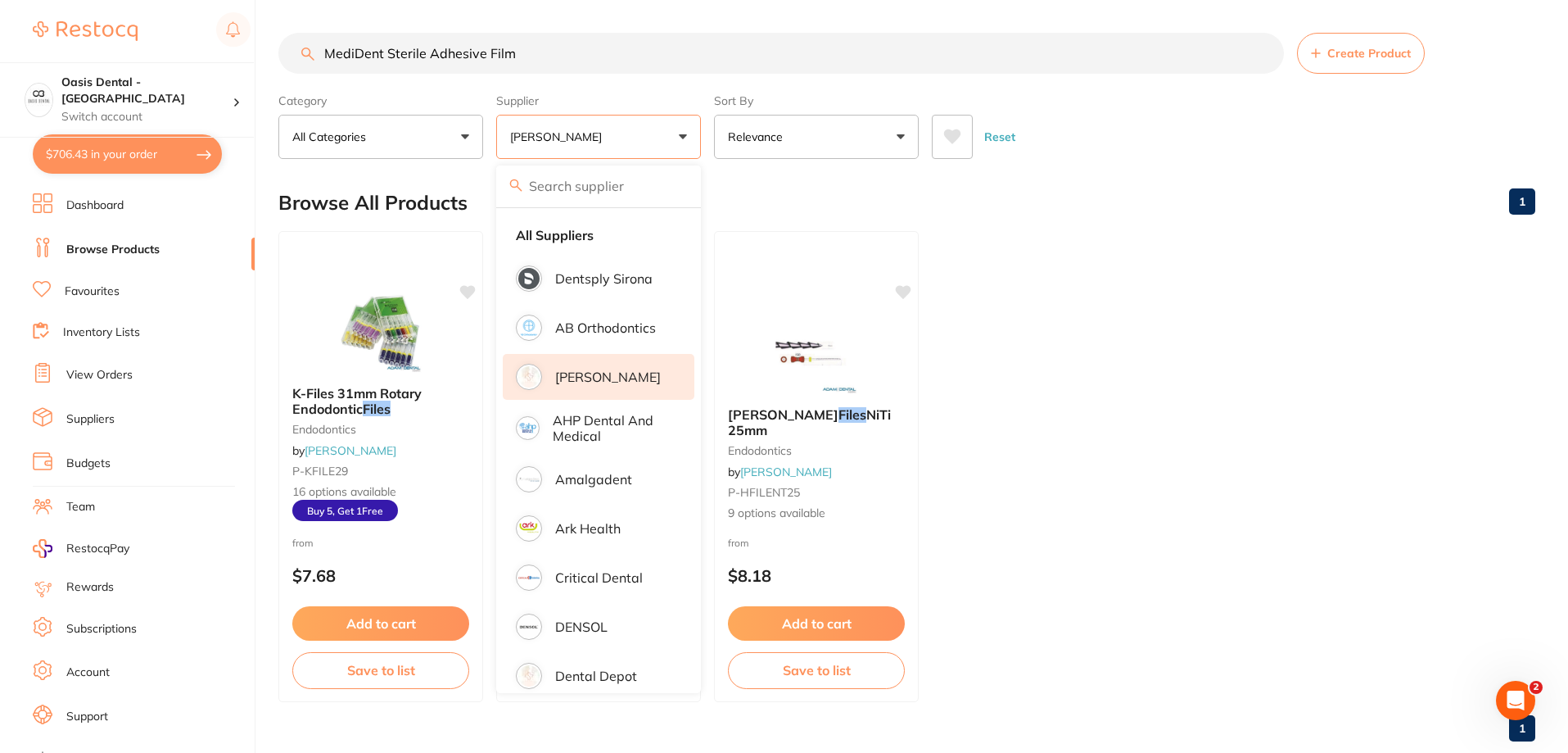
click at [707, 100] on div "Category All Categories All Categories endodontics Clear Category false All Cat…" at bounding box center [907, 122] width 1256 height 72
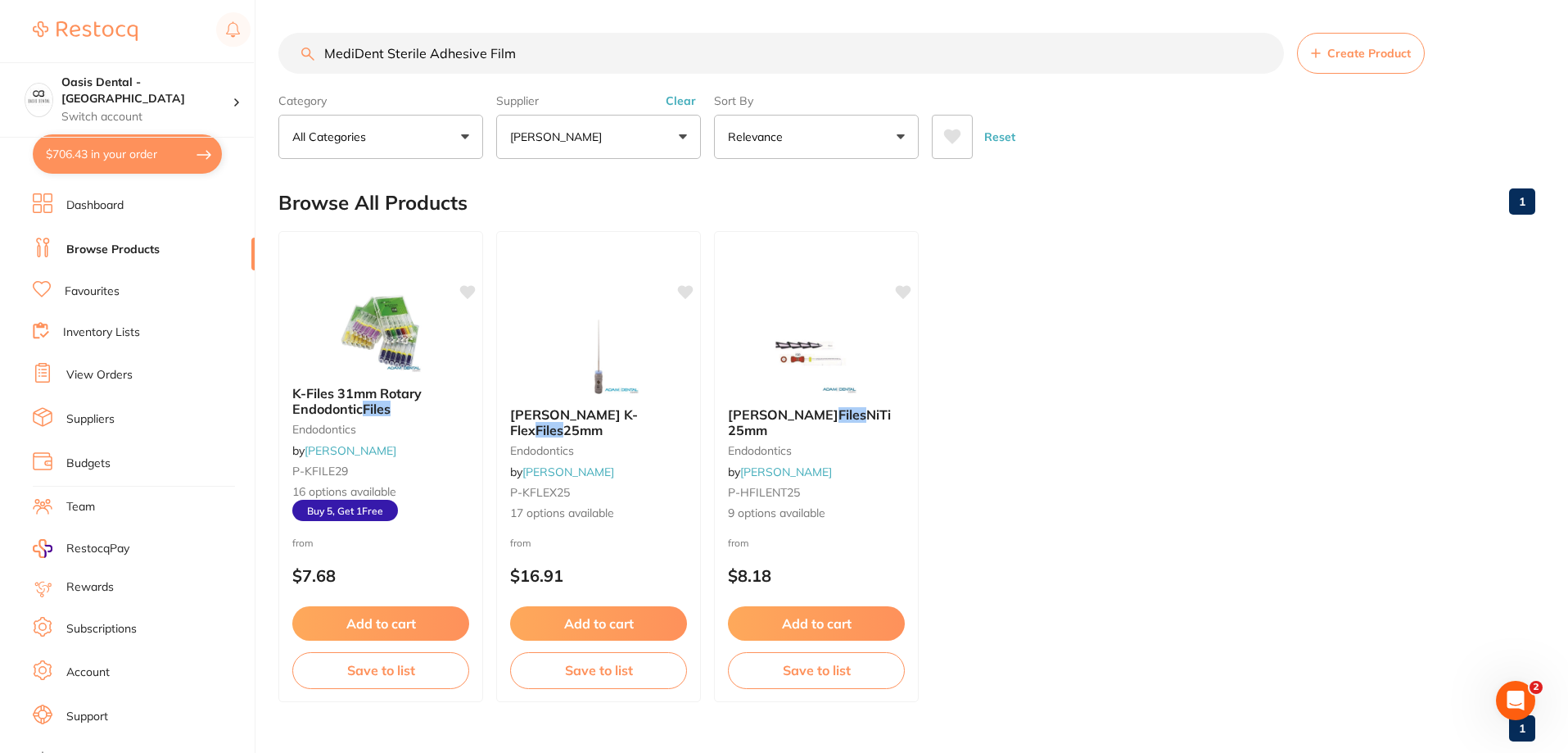
click at [674, 108] on button "Clear" at bounding box center [680, 101] width 40 height 15
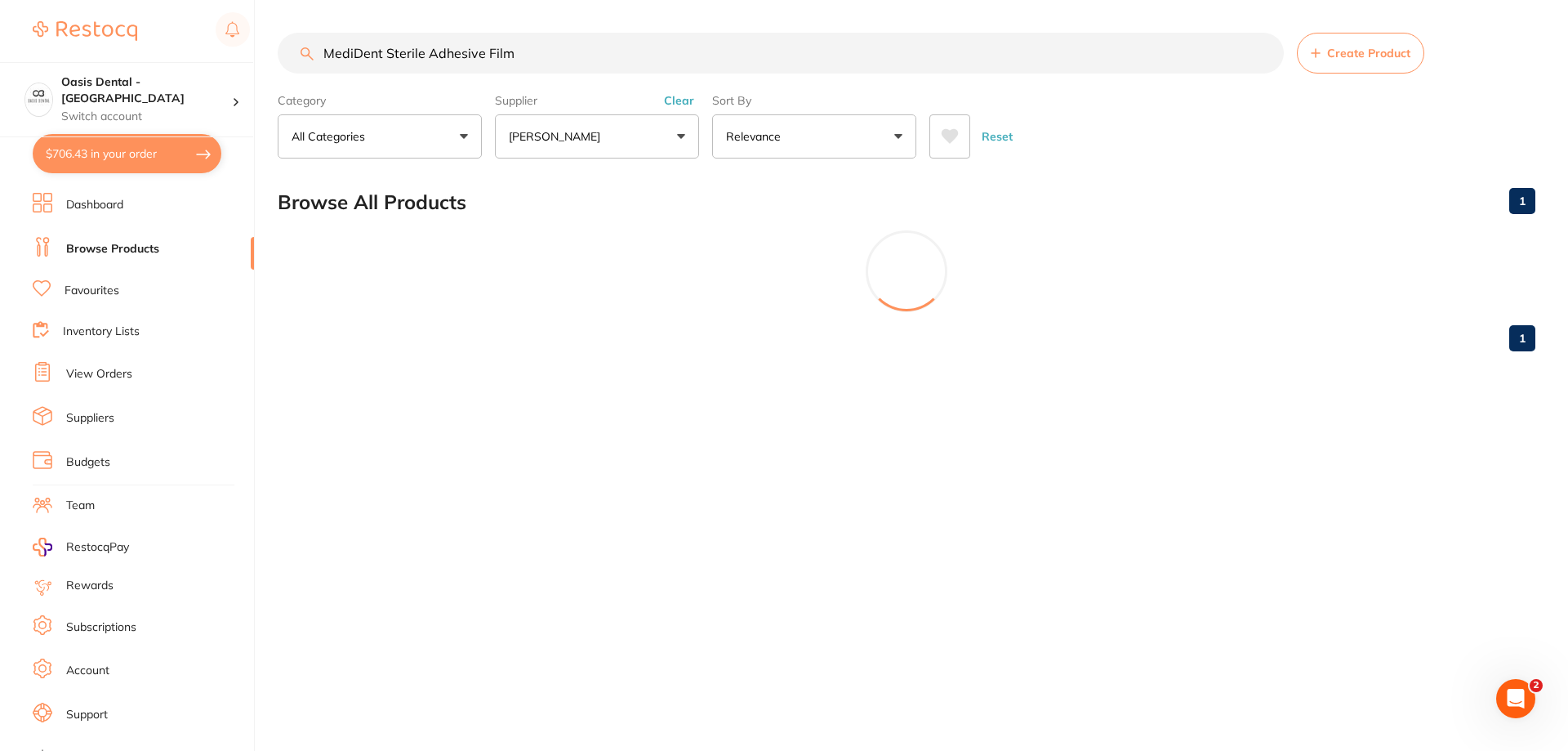
click at [676, 101] on label "Supplier" at bounding box center [597, 100] width 204 height 15
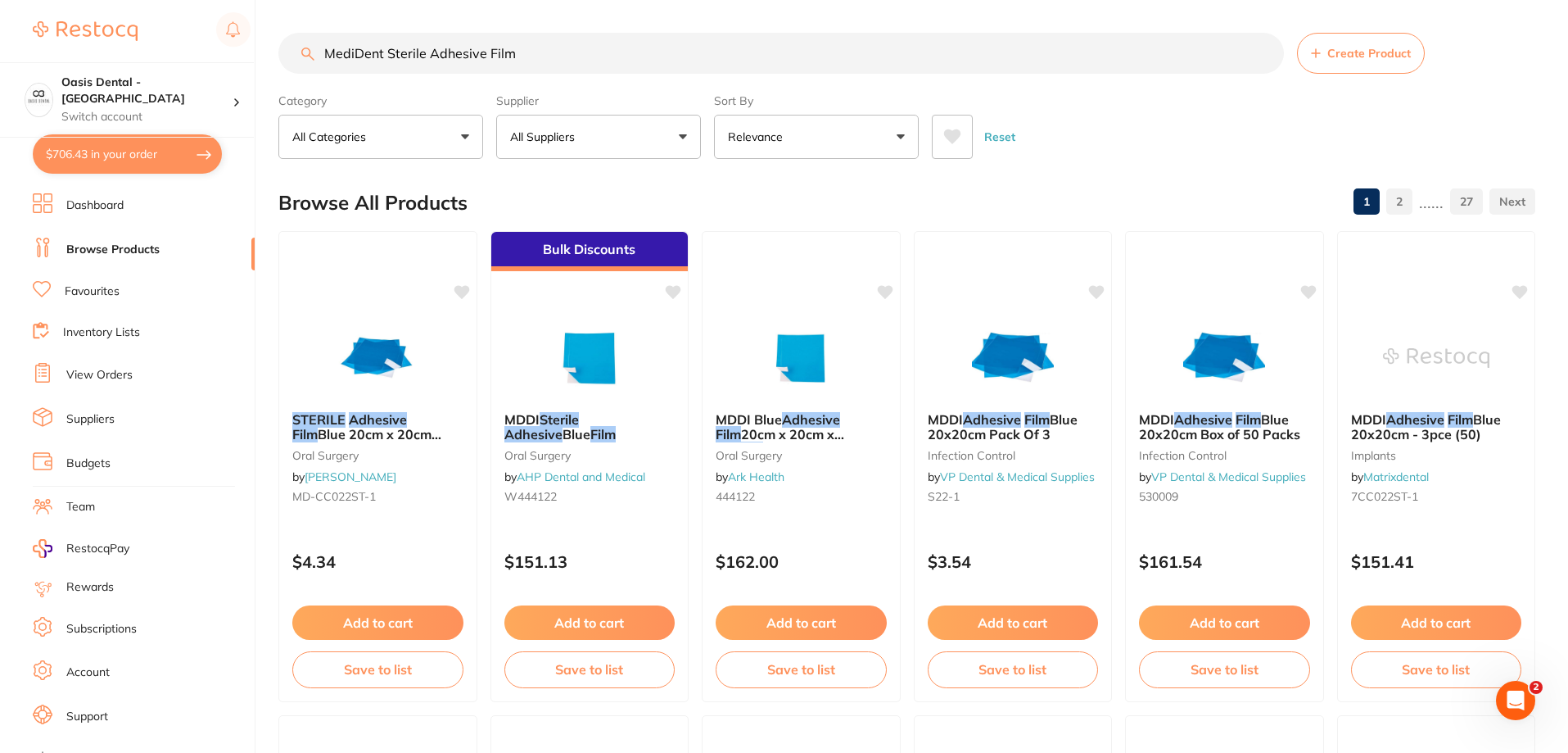
drag, startPoint x: 602, startPoint y: 416, endPoint x: 1188, endPoint y: 151, distance: 643.1
click at [1188, 151] on div "Reset" at bounding box center [1227, 130] width 590 height 58
click at [608, 248] on div "Bulk Discounts" at bounding box center [589, 249] width 199 height 40
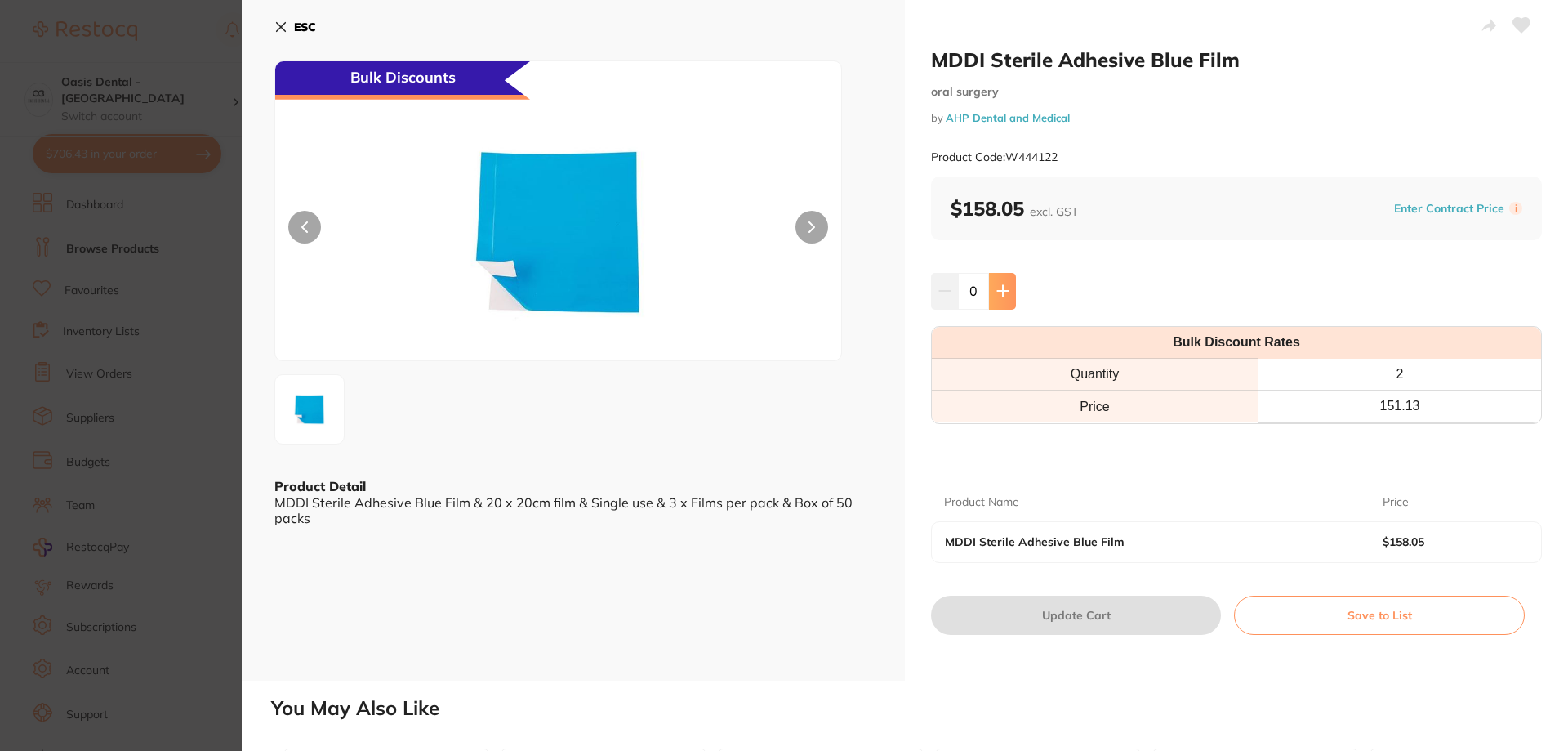
click at [1002, 299] on button at bounding box center [1002, 291] width 27 height 36
type input "1"
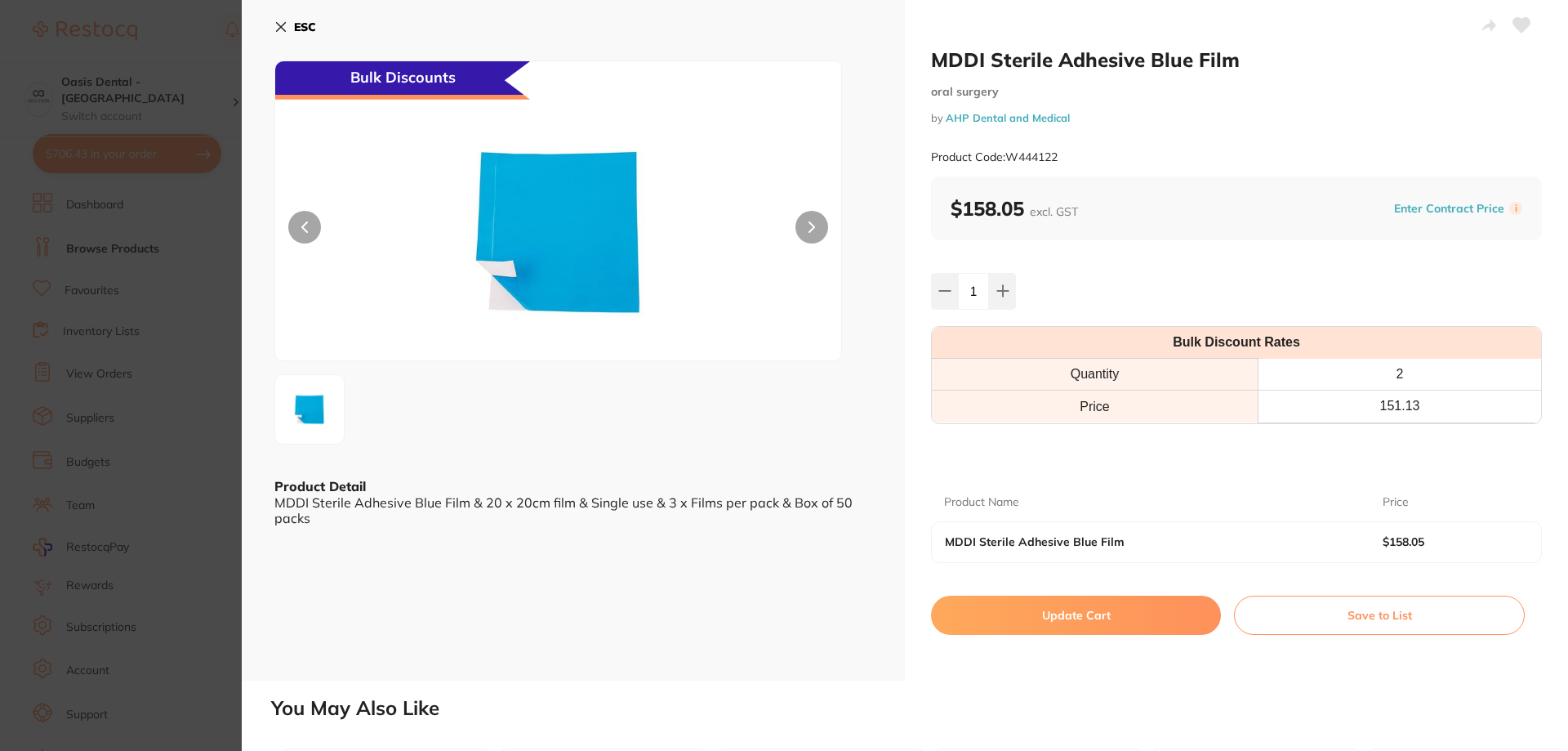
click at [1115, 614] on button "Update Cart" at bounding box center [1075, 615] width 290 height 39
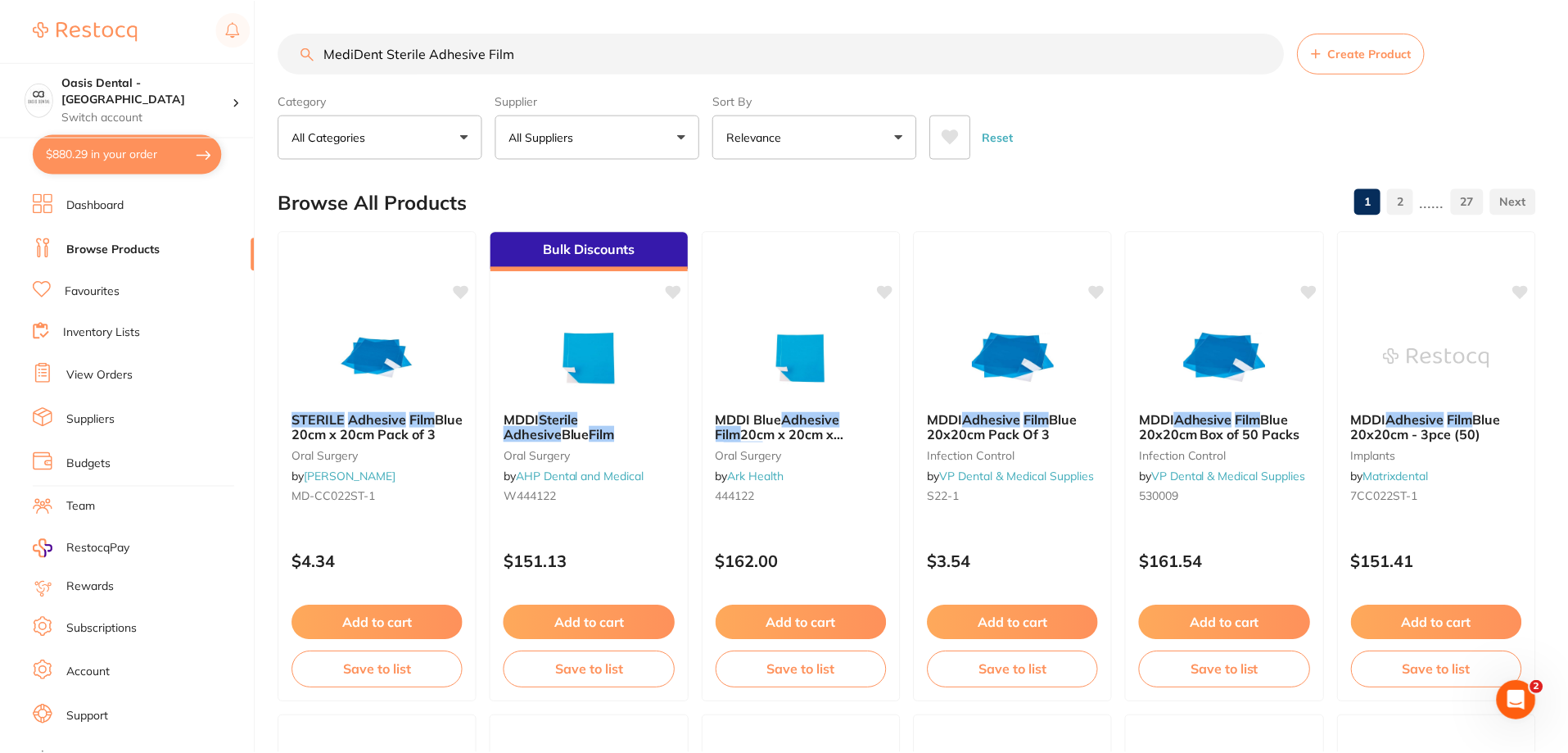
scroll to position [3, 0]
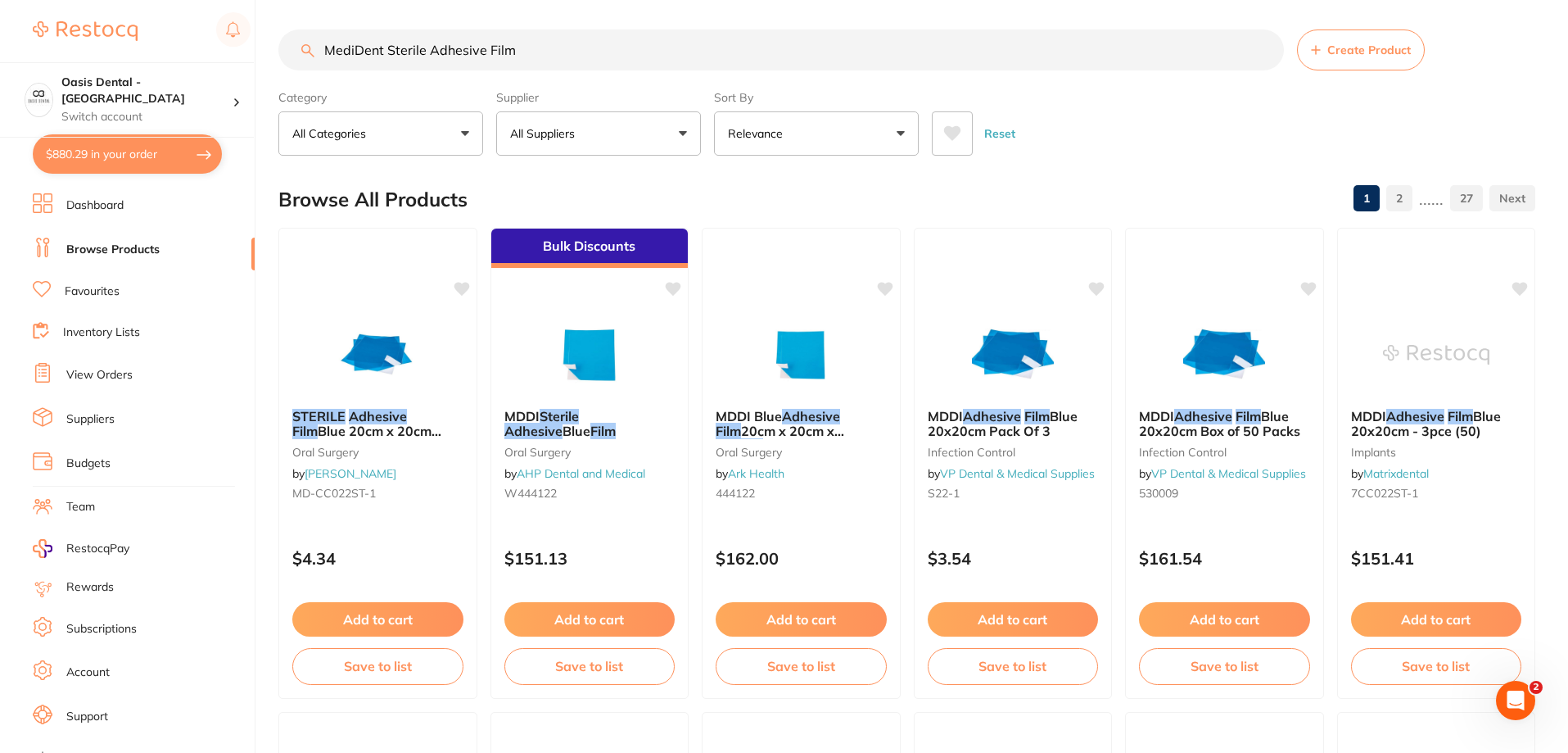
click at [522, 48] on input "MediDent Sterile Adhesive Film" at bounding box center [782, 50] width 1006 height 41
drag, startPoint x: 547, startPoint y: 56, endPoint x: 258, endPoint y: 56, distance: 289.0
click at [258, 56] on div "$880.29 Oasis Dental - West End Switch account Oasis Dental - [GEOGRAPHIC_DATA]…" at bounding box center [784, 373] width 1568 height 753
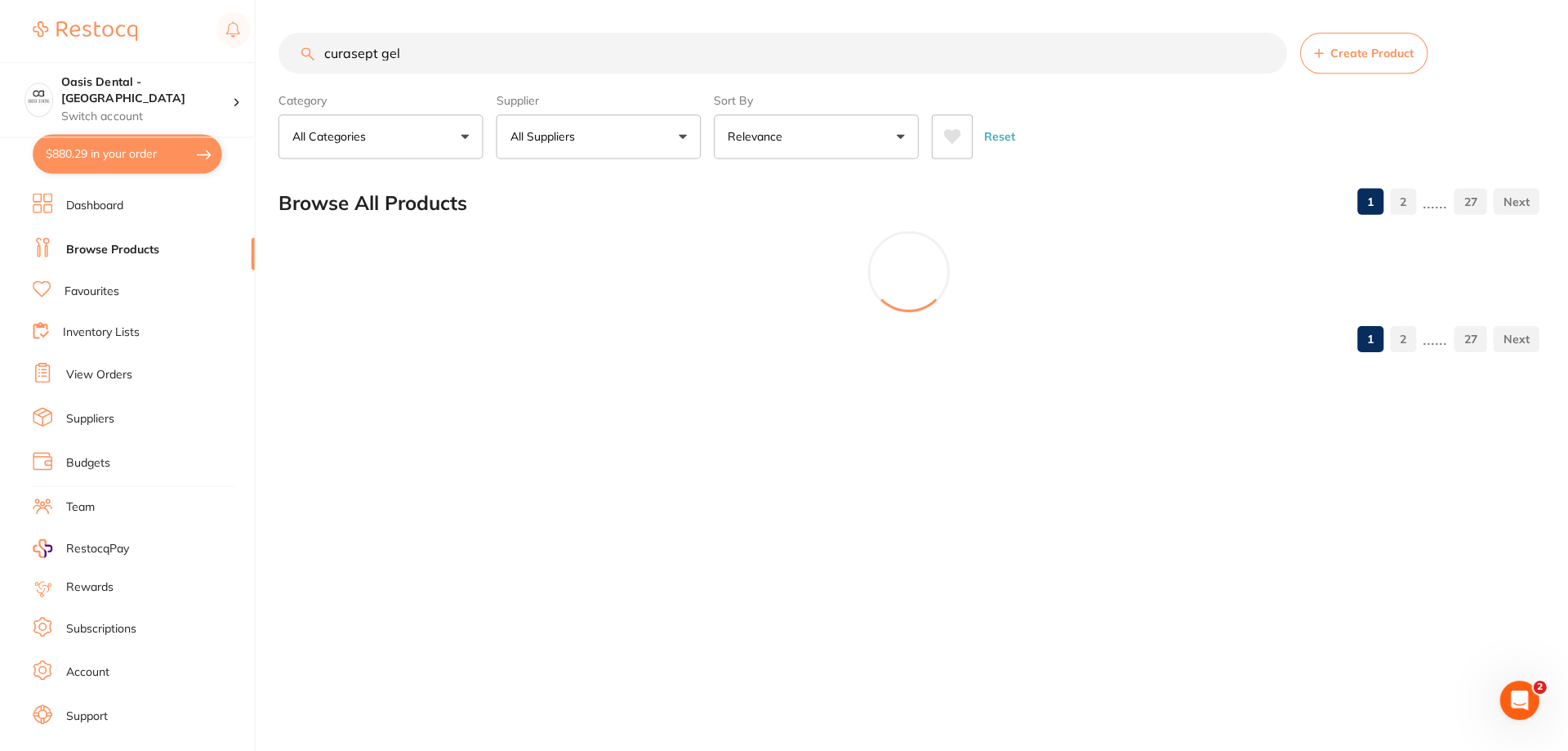
type input "curasept gel"
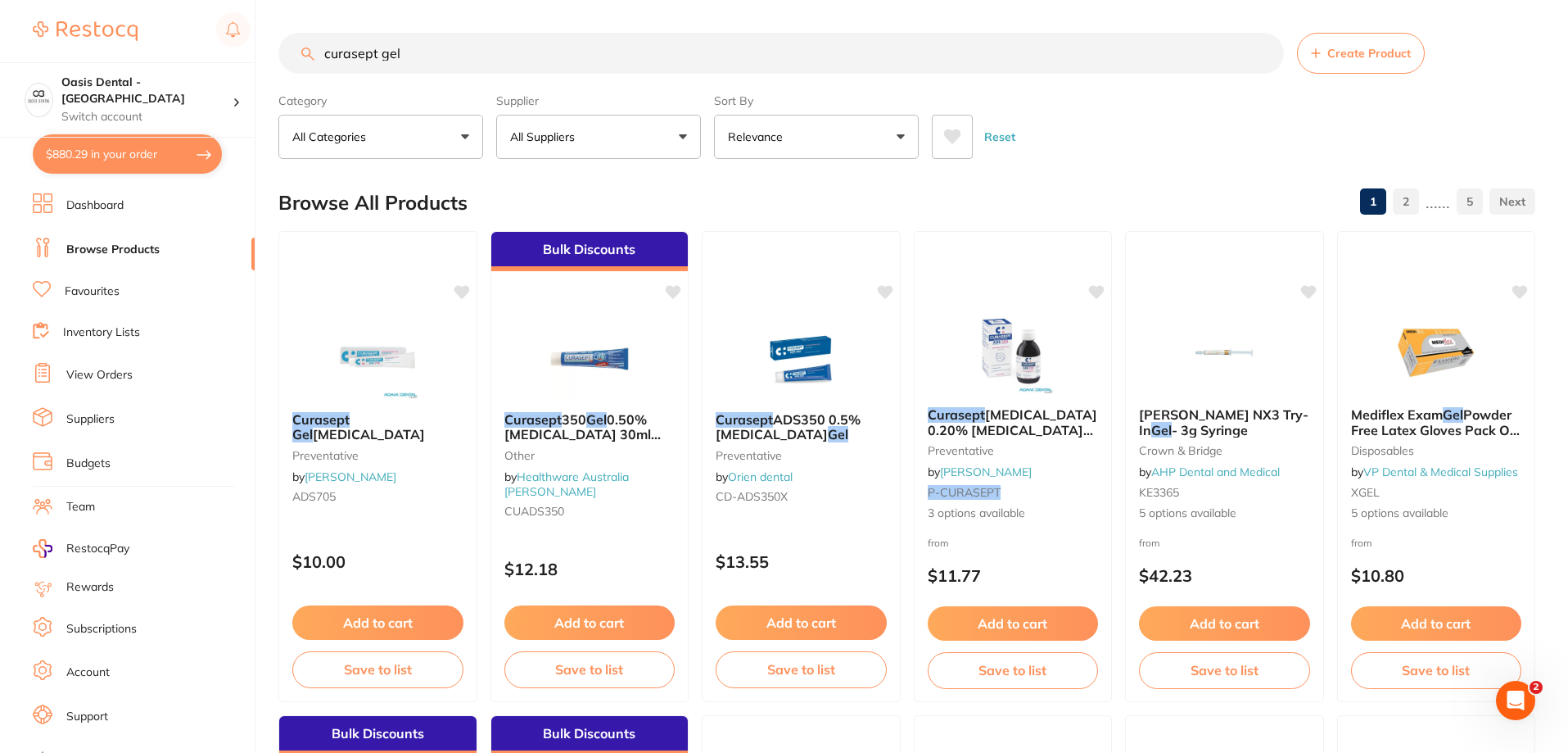
click at [575, 144] on p "All Suppliers" at bounding box center [546, 137] width 71 height 16
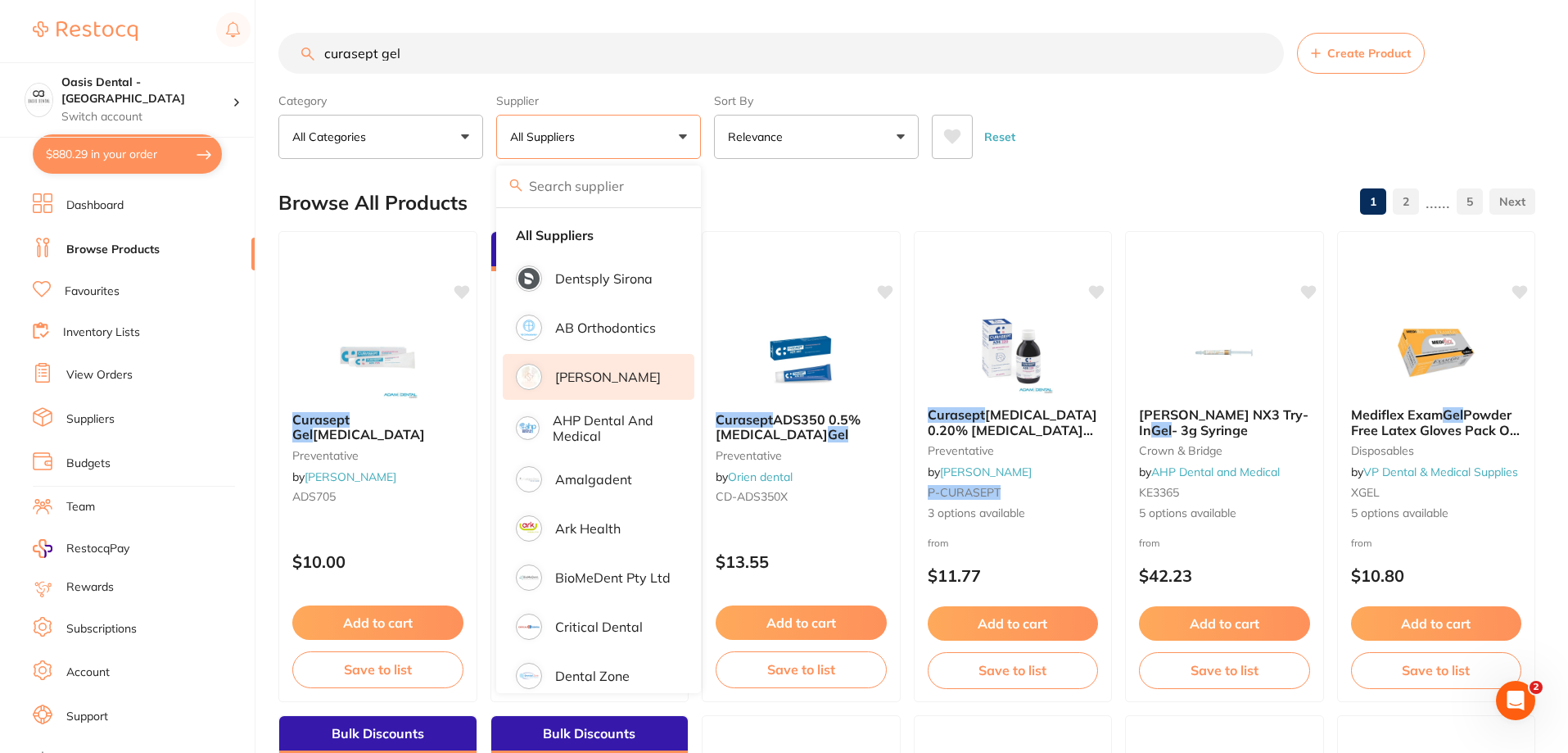
click at [611, 377] on p "[PERSON_NAME]" at bounding box center [608, 377] width 106 height 15
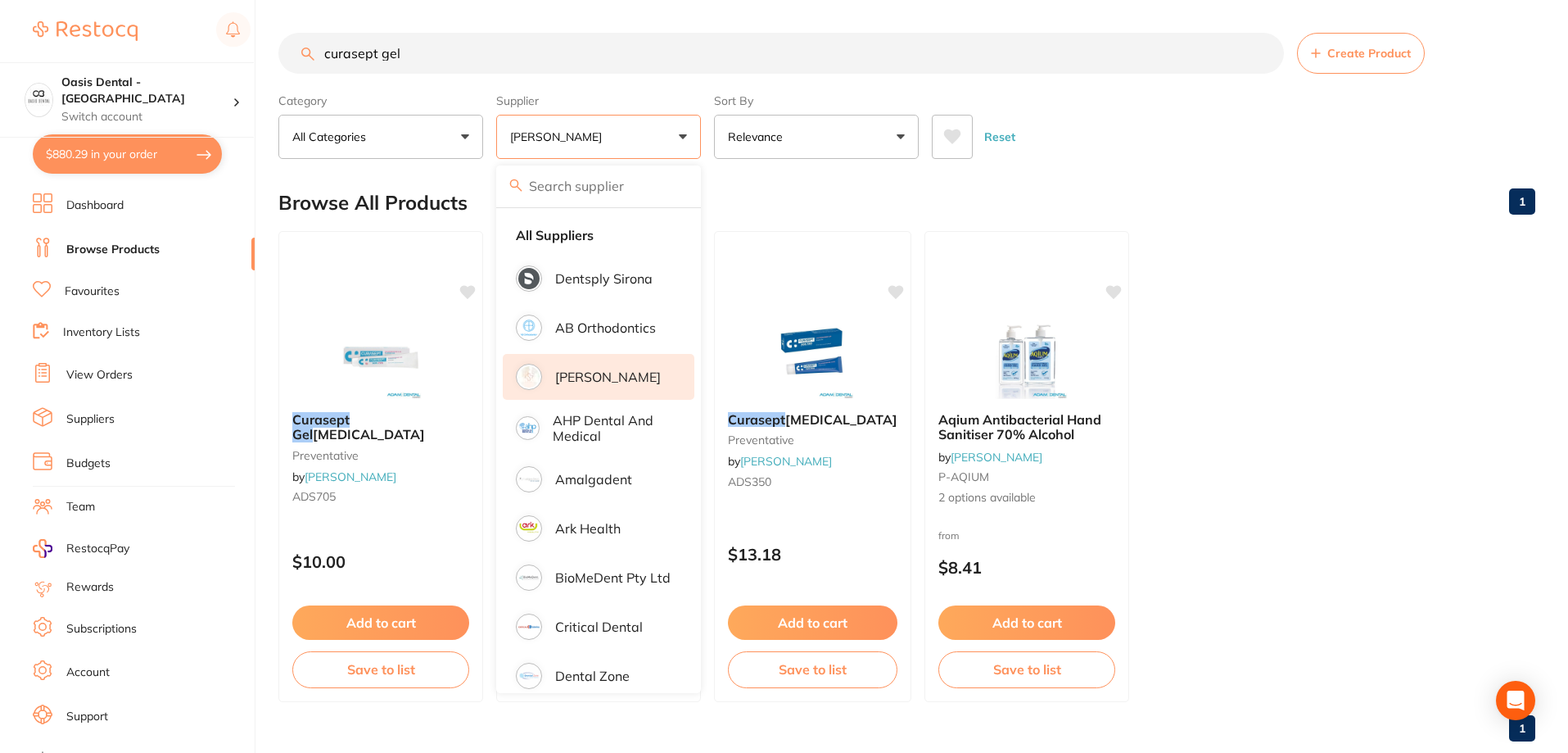
click at [1180, 277] on ul "Curasept Gel [MEDICAL_DATA] preventative by [PERSON_NAME] ADS705 $10.00 Add to …" at bounding box center [907, 466] width 1256 height 471
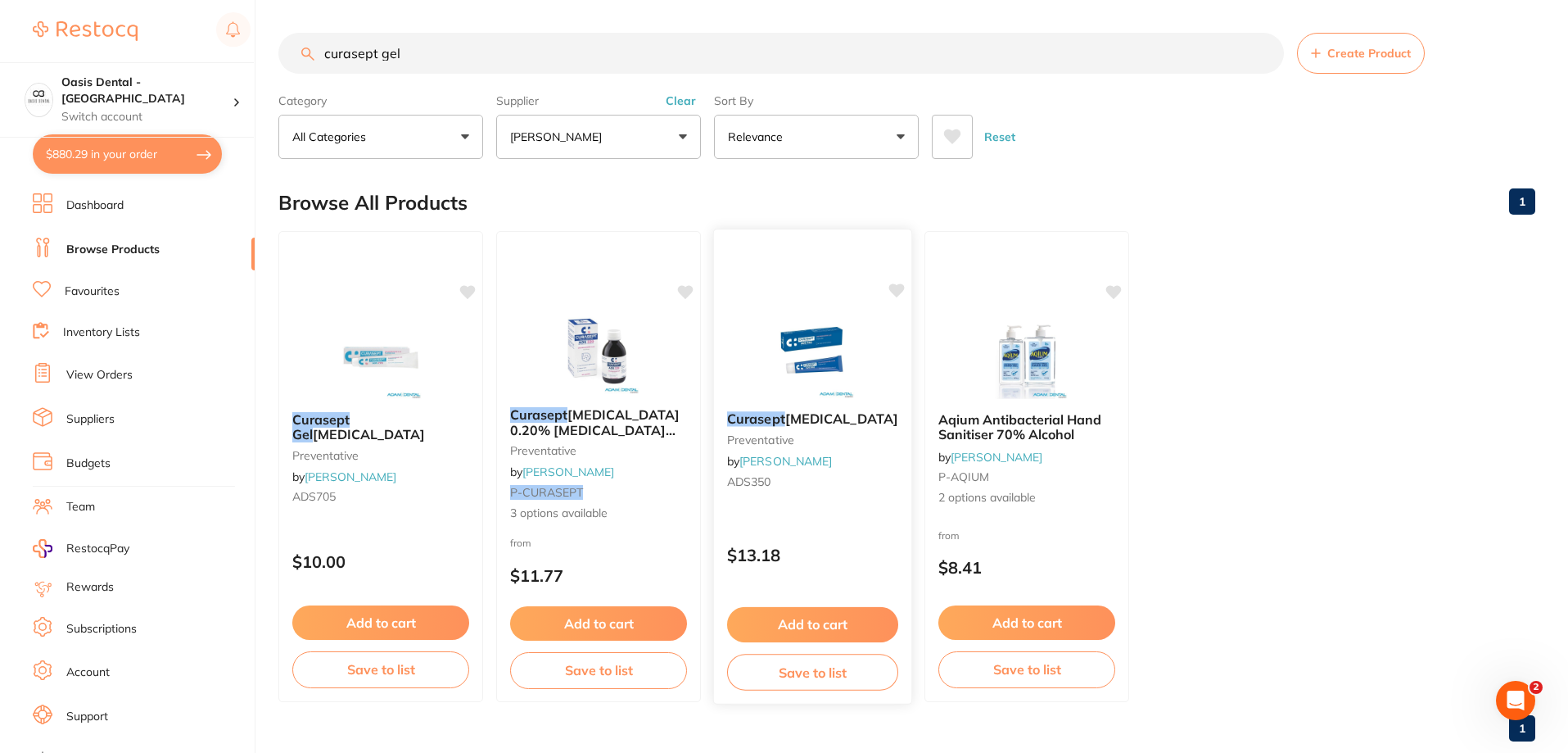
click at [803, 371] on img at bounding box center [813, 356] width 107 height 82
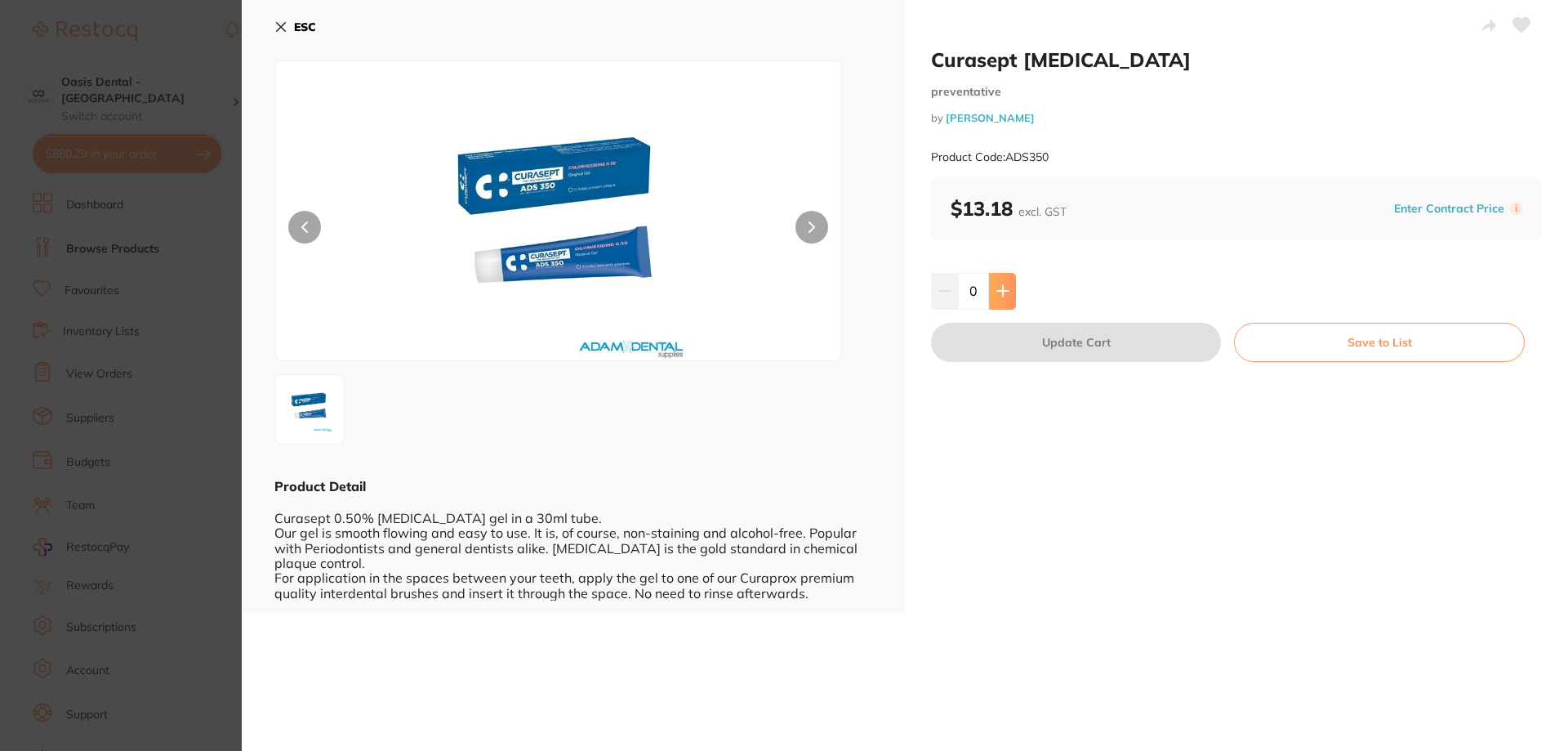
click at [1004, 304] on button at bounding box center [1002, 291] width 27 height 36
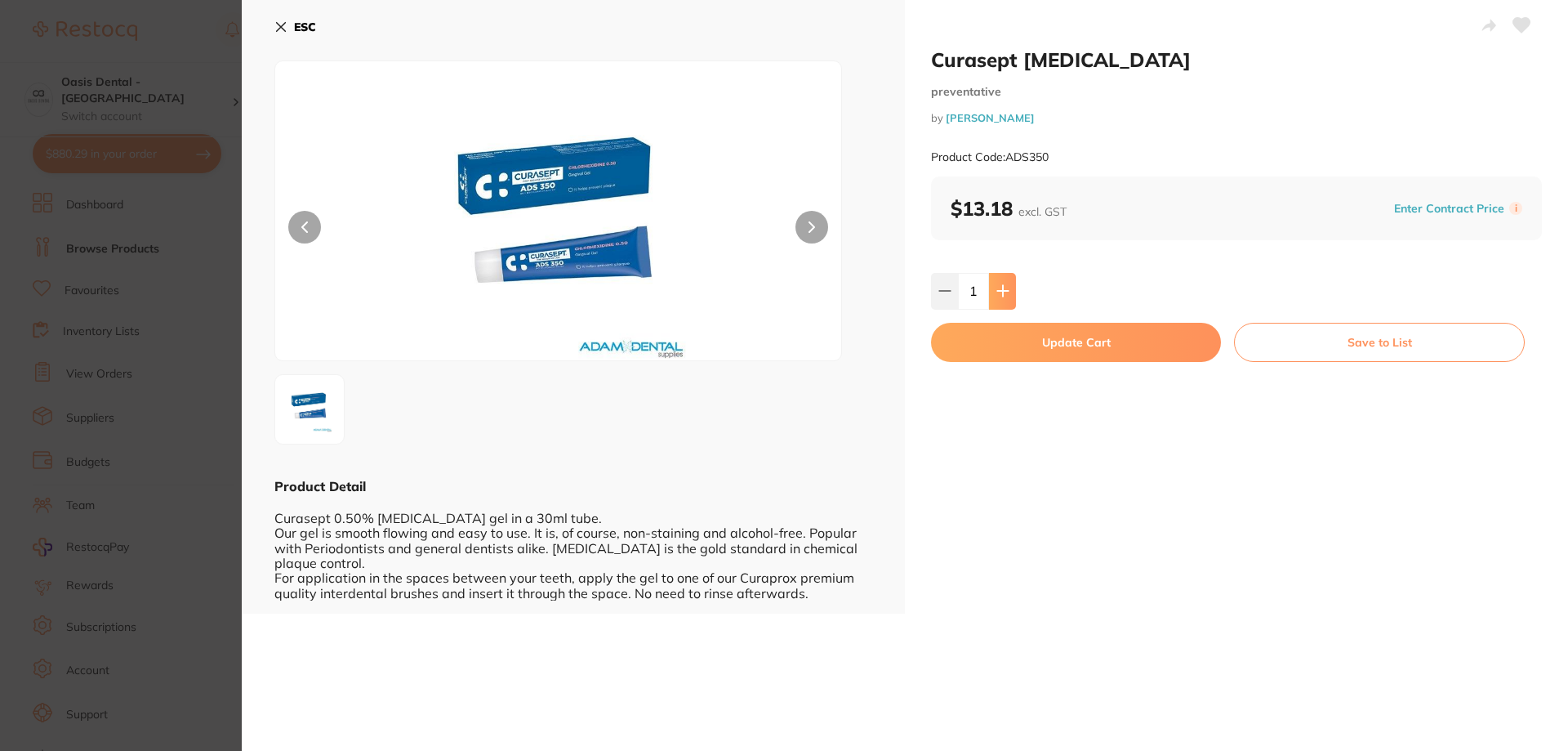
click at [1004, 304] on button at bounding box center [1002, 291] width 27 height 36
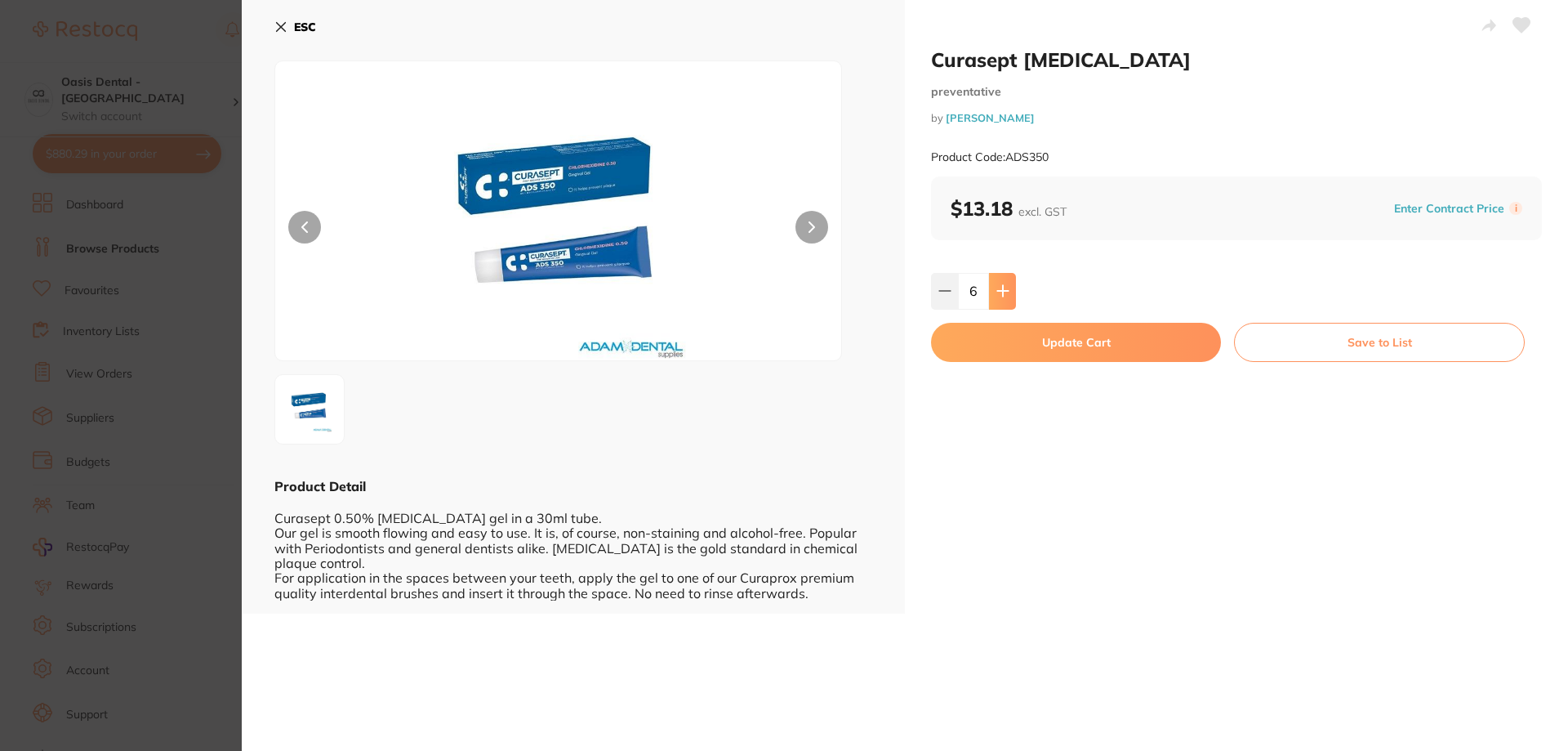
click at [1004, 304] on button at bounding box center [1002, 291] width 27 height 36
type input "8"
drag, startPoint x: 0, startPoint y: 0, endPoint x: 1004, endPoint y: 304, distance: 1049.0
click at [1004, 304] on button at bounding box center [1002, 291] width 27 height 36
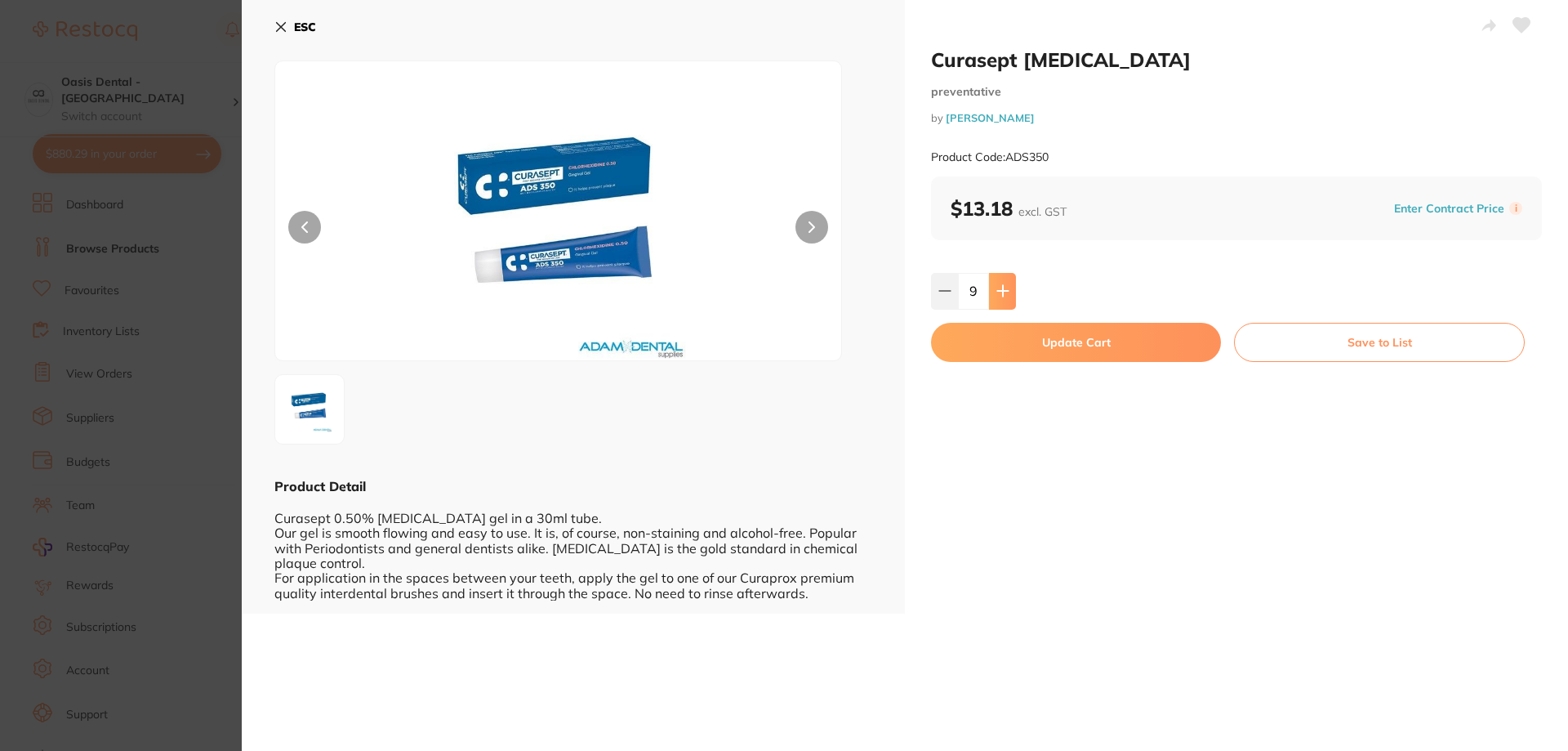
click at [1004, 304] on button at bounding box center [1002, 291] width 27 height 36
type input "12"
click at [1006, 331] on button "Update Cart" at bounding box center [1075, 342] width 290 height 39
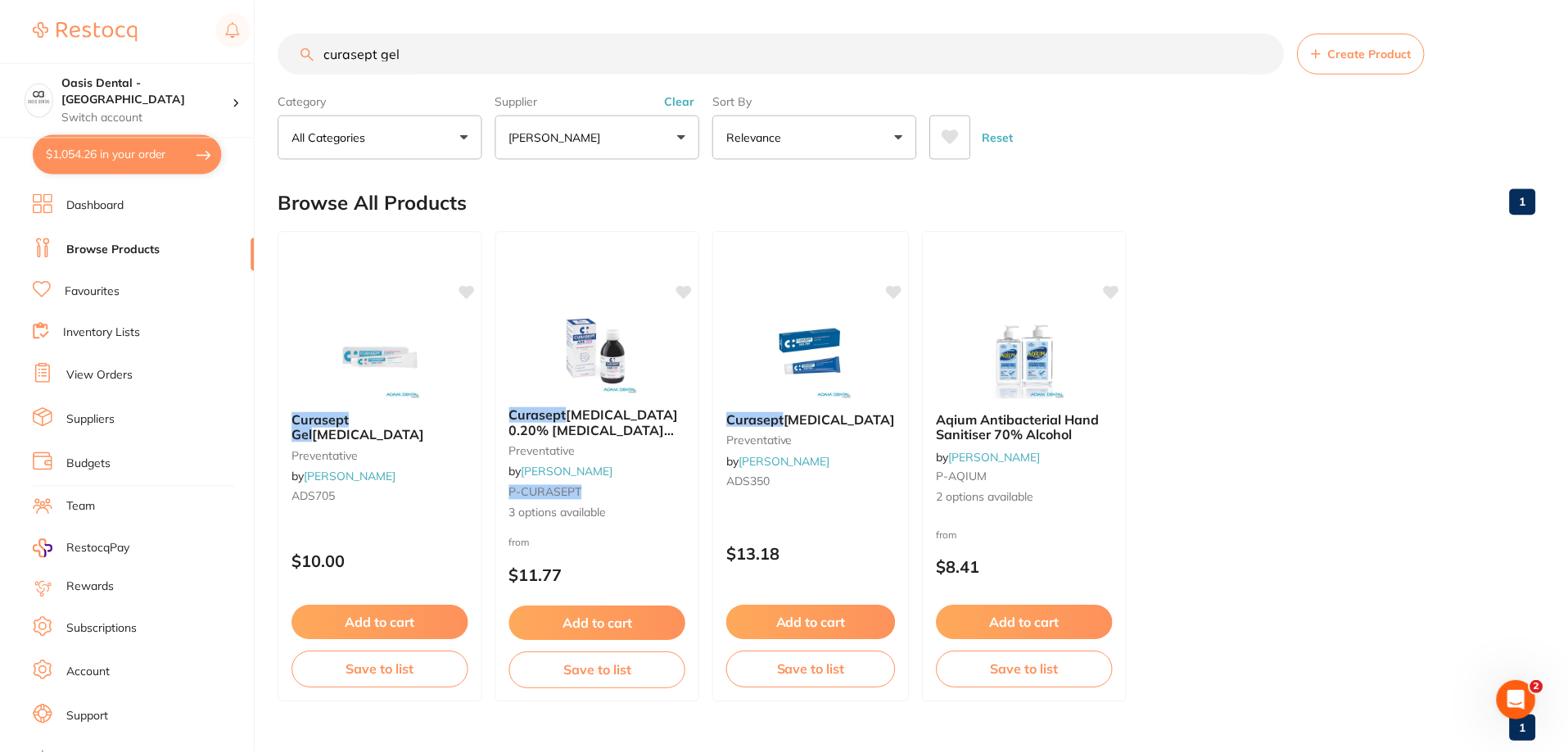
scroll to position [3, 0]
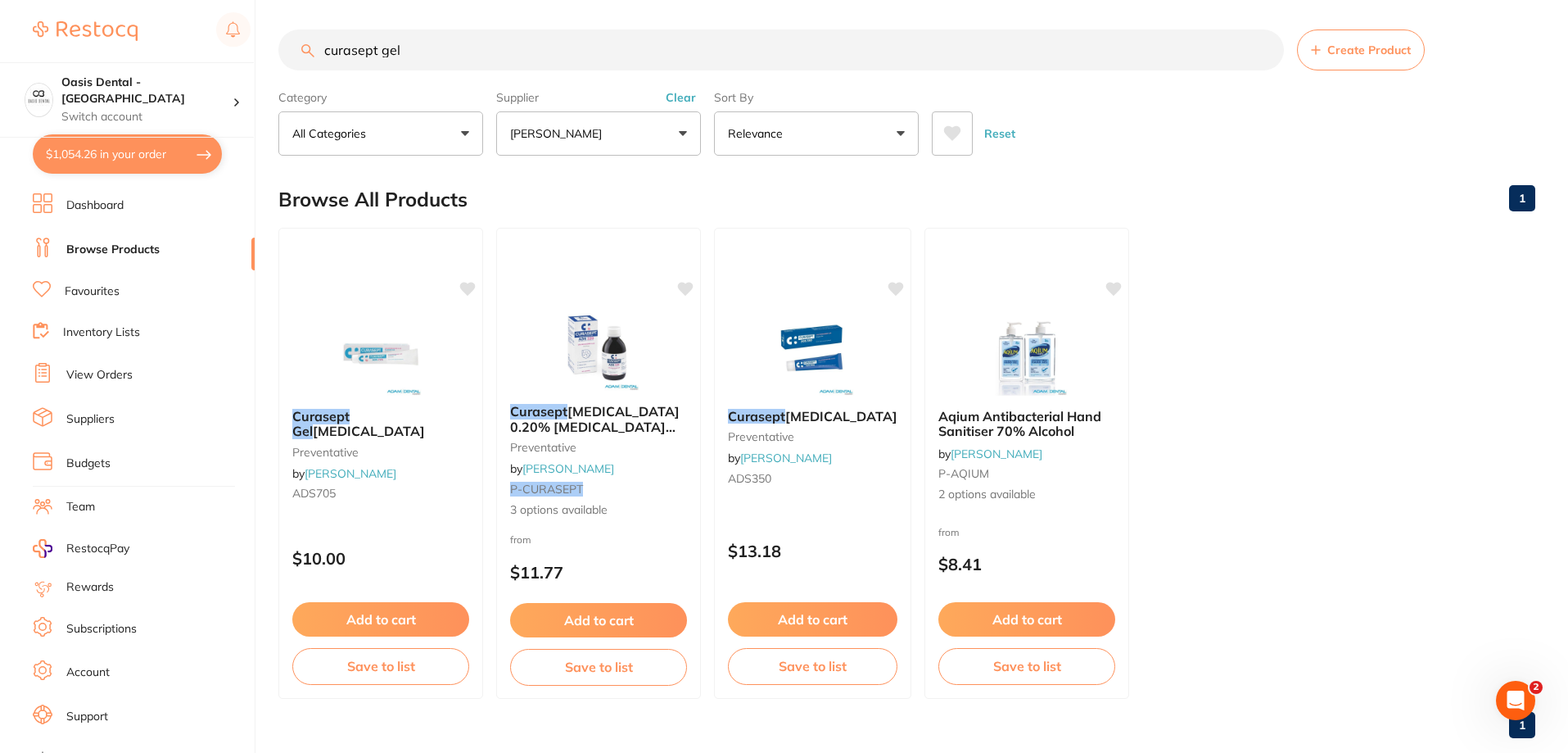
click at [118, 163] on button "$1,054.26 in your order" at bounding box center [127, 154] width 189 height 40
checkbox input "true"
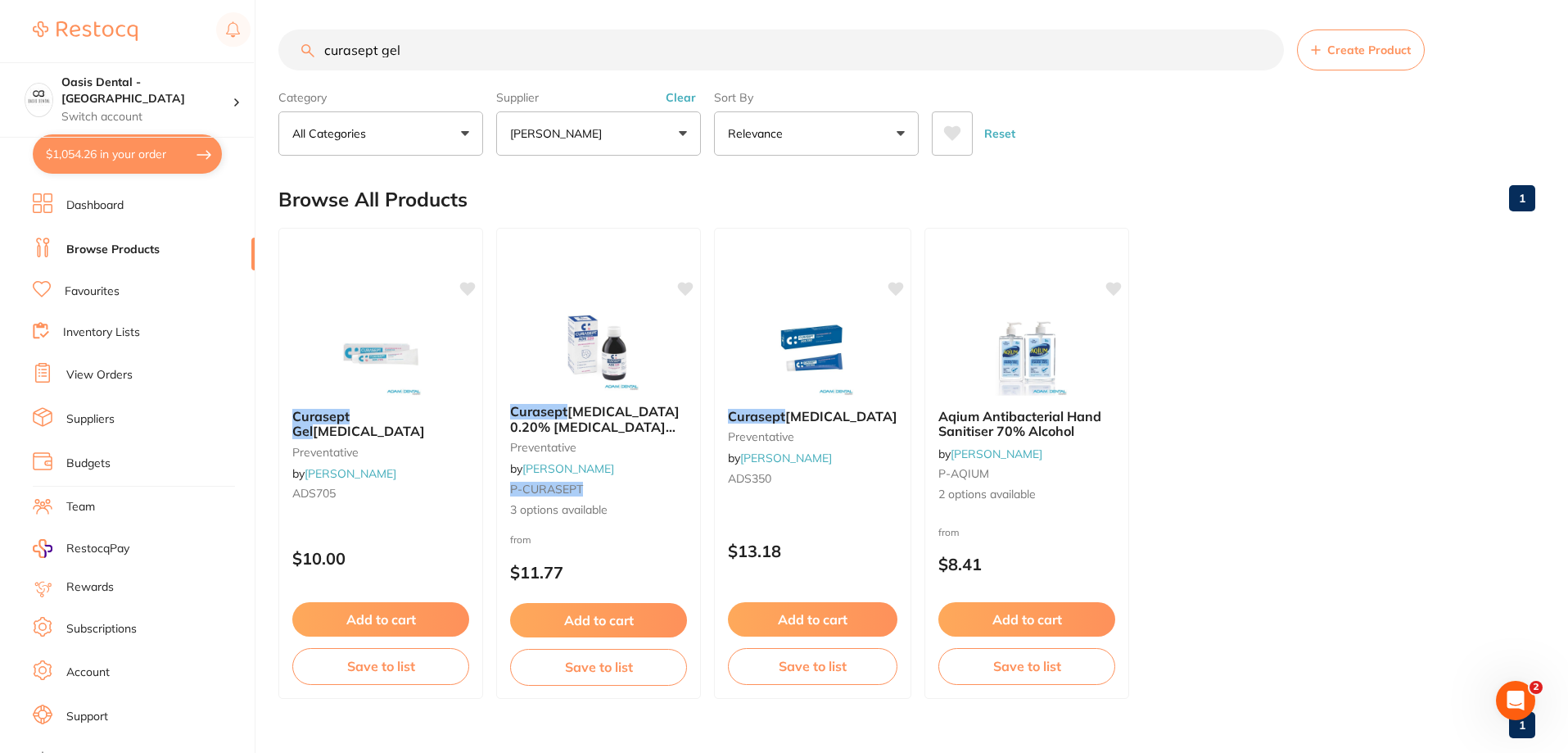
checkbox input "true"
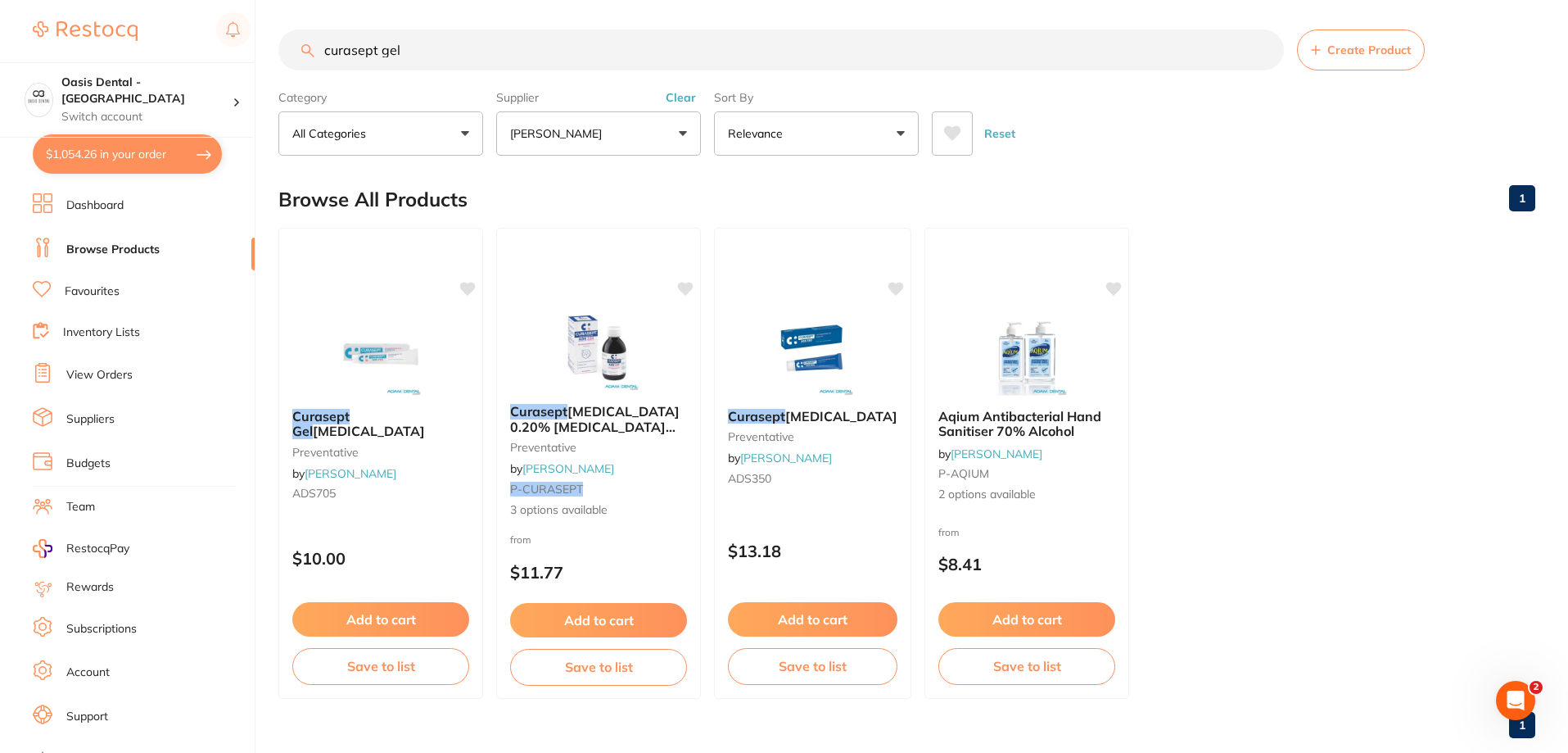
checkbox input "true"
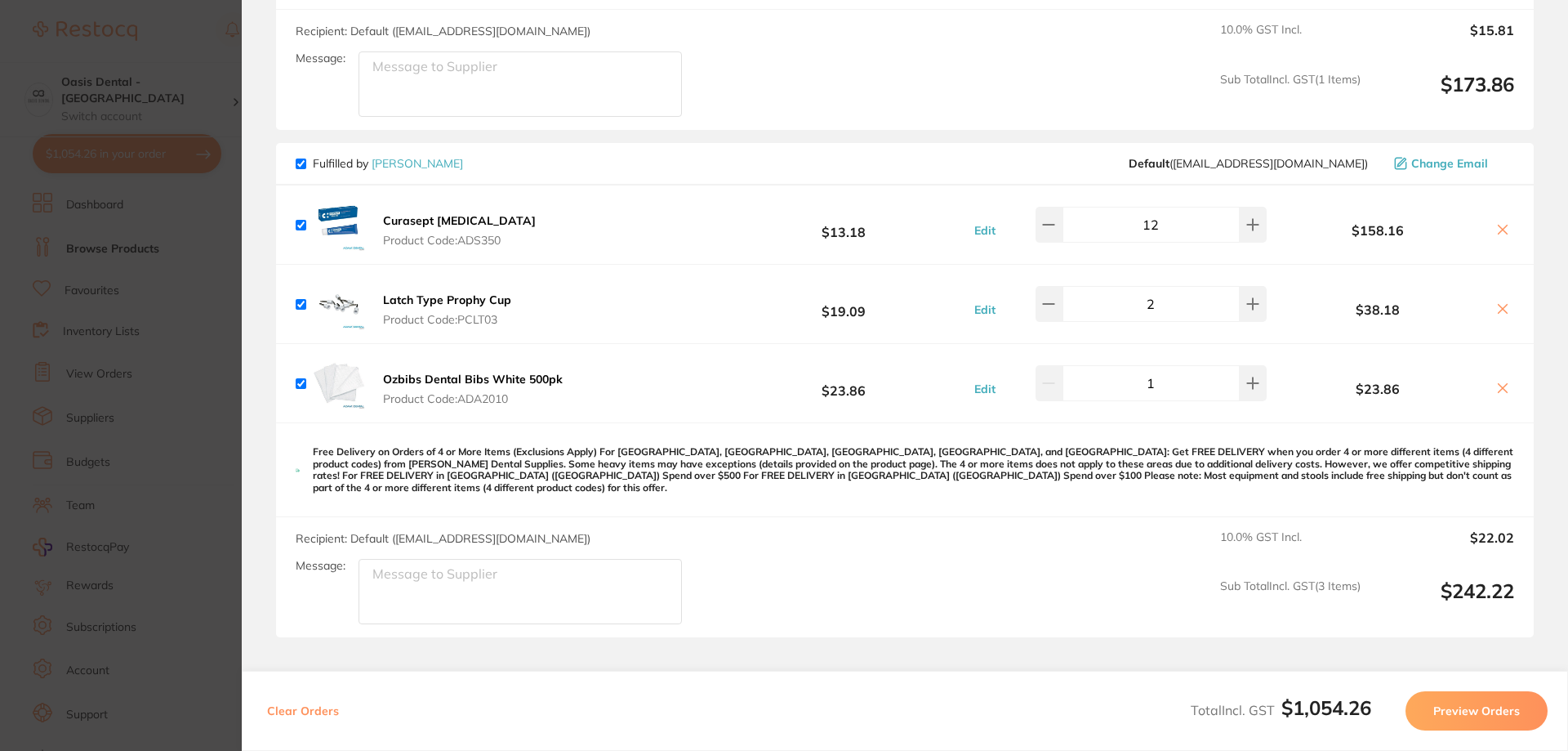
scroll to position [1062, 0]
